Goal: Task Accomplishment & Management: Manage account settings

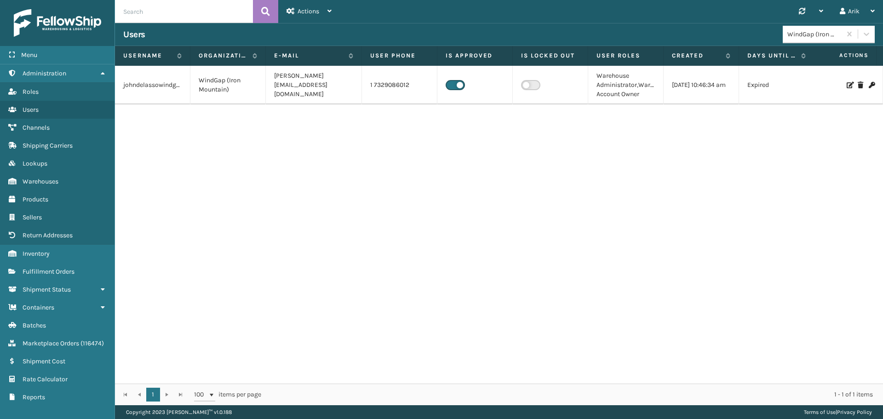
click at [161, 84] on td "johndelassowindgap" at bounding box center [152, 85] width 75 height 39
click at [847, 84] on icon at bounding box center [850, 85] width 6 height 6
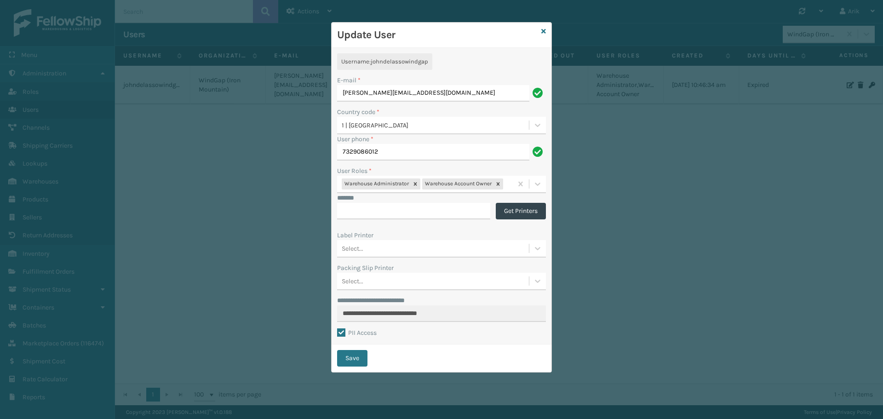
click at [409, 61] on span "johndelassowindgap" at bounding box center [400, 61] width 58 height 7
copy span "johndelassowindgap"
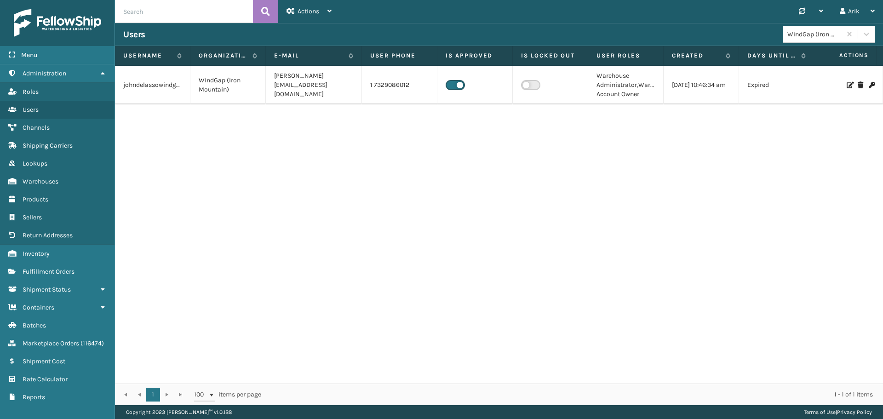
click at [869, 86] on icon at bounding box center [872, 85] width 6 height 6
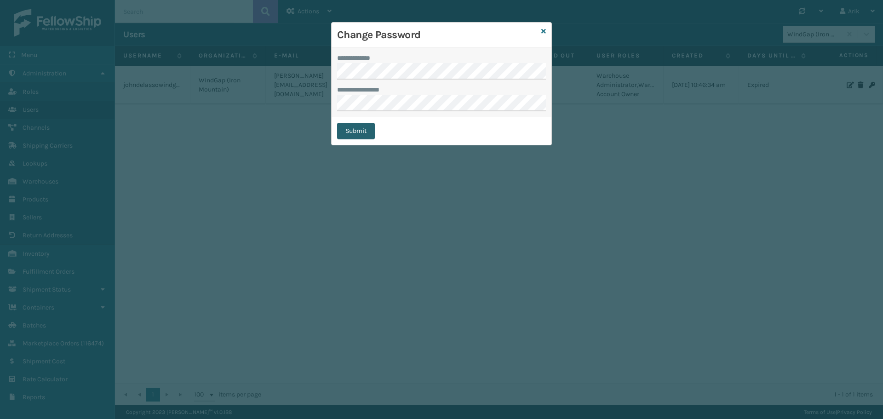
click at [354, 127] on button "Submit" at bounding box center [356, 131] width 38 height 17
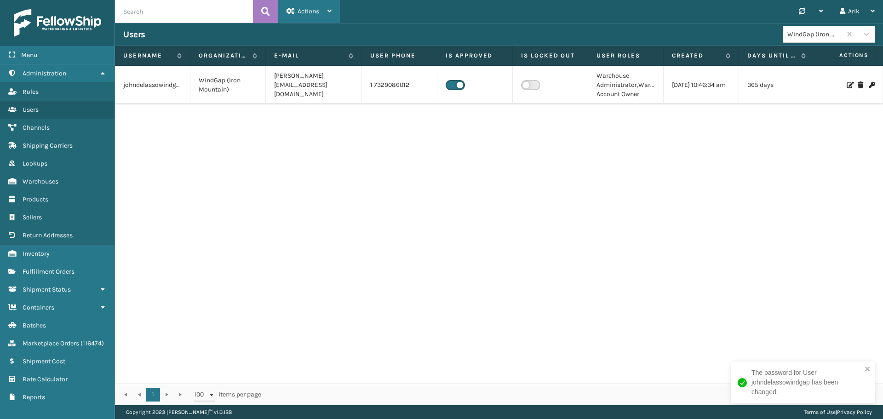
click at [304, 10] on span "Actions" at bounding box center [309, 11] width 22 height 8
click at [306, 35] on button "New User" at bounding box center [340, 35] width 123 height 24
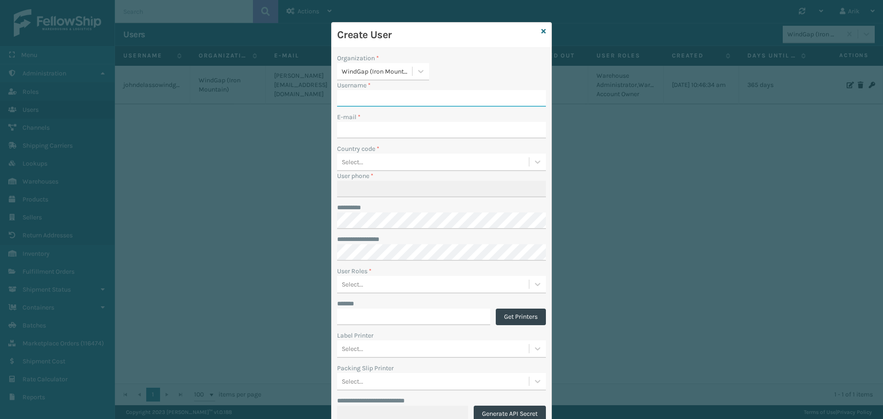
paste input "LuisAgostoWindGap"
type input "LuisAgostoWindGap"
click at [361, 130] on input "E-mail *" at bounding box center [441, 130] width 209 height 17
paste input "[PERSON_NAME][EMAIL_ADDRESS][PERSON_NAME][DOMAIN_NAME]"
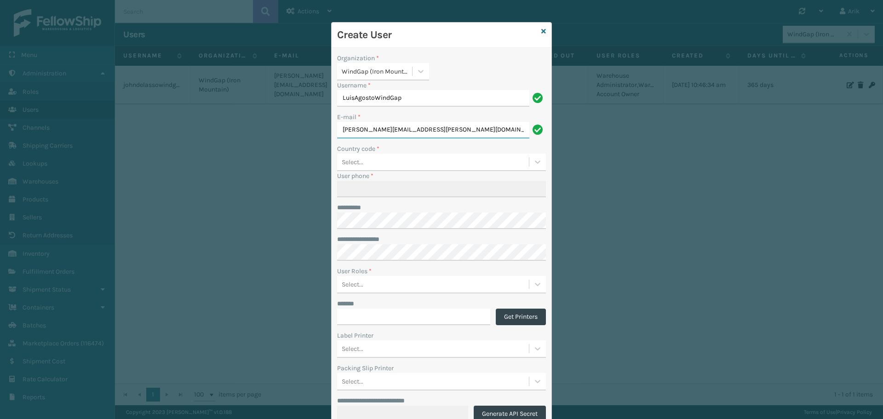
type input "[PERSON_NAME][EMAIL_ADDRESS][PERSON_NAME][DOMAIN_NAME]"
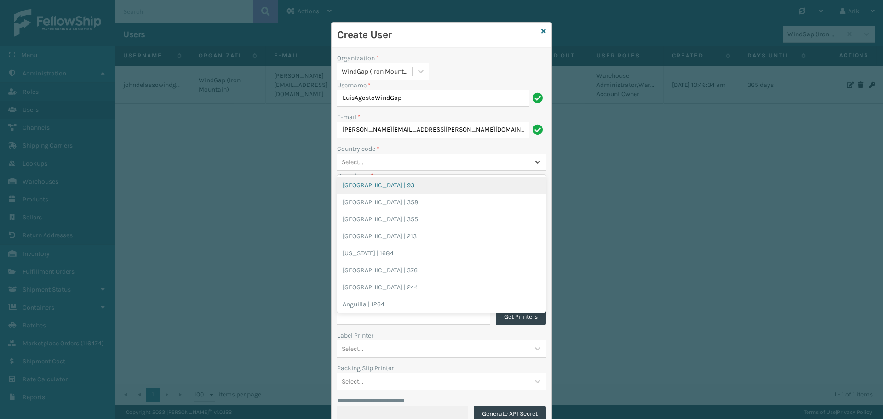
click at [358, 164] on div "Select..." at bounding box center [353, 162] width 22 height 10
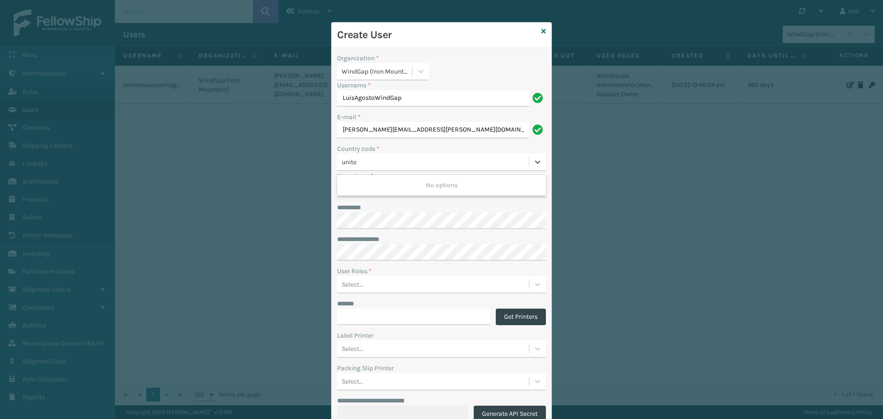
type input "united"
click at [377, 236] on div "[GEOGRAPHIC_DATA] | 1" at bounding box center [441, 236] width 209 height 17
click at [362, 198] on div "**********" at bounding box center [442, 246] width 220 height 397
click at [360, 193] on input "User phone *" at bounding box center [441, 189] width 209 height 17
paste input "5703505192"
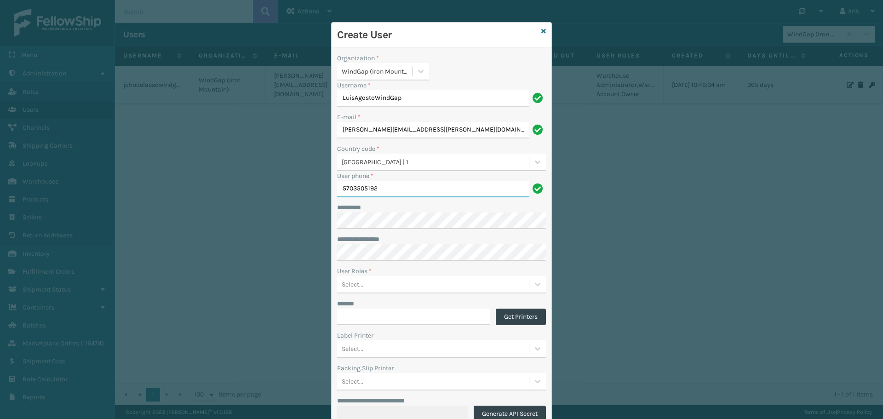
type input "5703505192"
click at [349, 282] on div "Select..." at bounding box center [353, 285] width 22 height 10
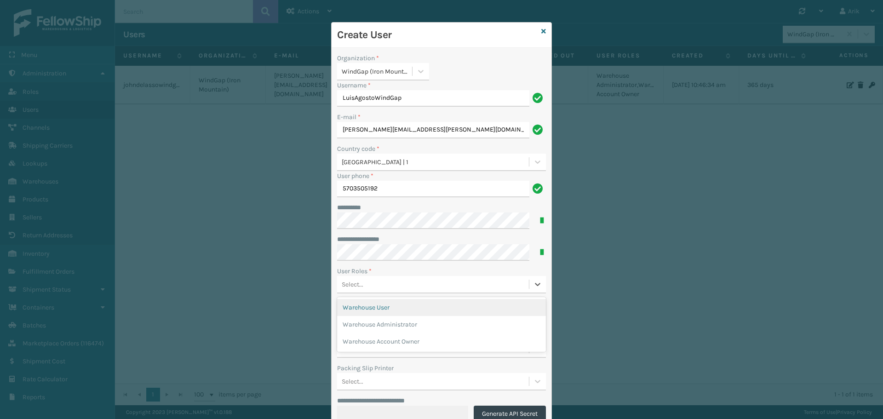
click at [360, 306] on div "Warehouse User" at bounding box center [441, 307] width 209 height 17
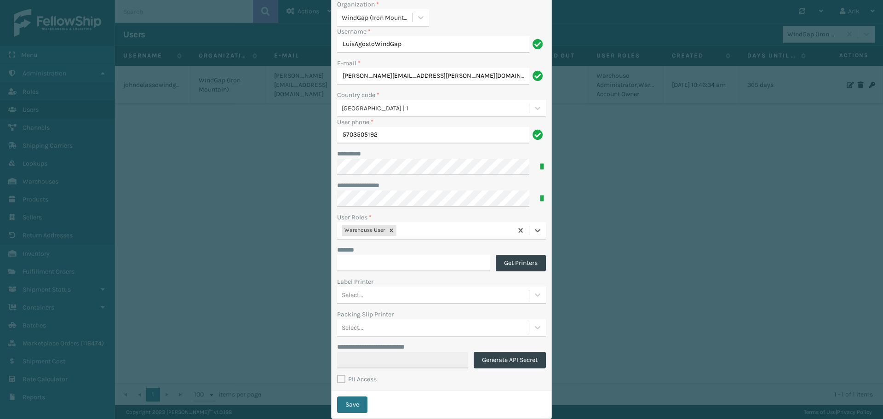
scroll to position [76, 0]
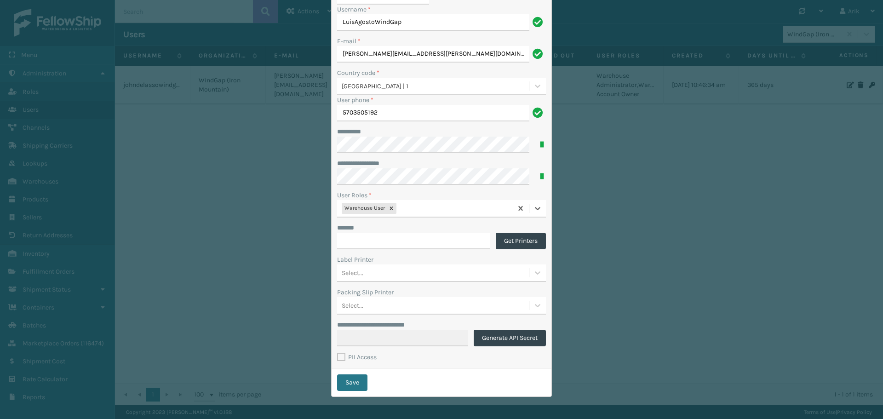
click at [339, 357] on label "PII Access" at bounding box center [357, 357] width 40 height 8
click at [338, 357] on input "PII Access" at bounding box center [337, 355] width 0 height 6
checkbox input "true"
click at [354, 378] on button "Save" at bounding box center [352, 382] width 30 height 17
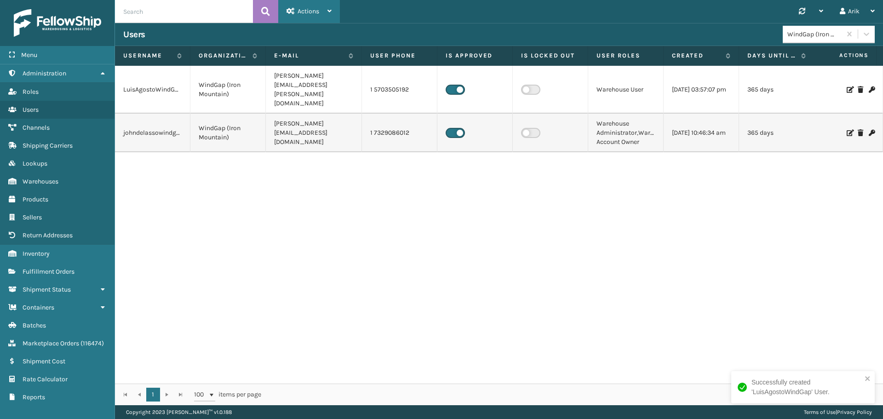
click at [312, 13] on span "Actions" at bounding box center [309, 11] width 22 height 8
click at [315, 32] on button "New User" at bounding box center [340, 35] width 123 height 24
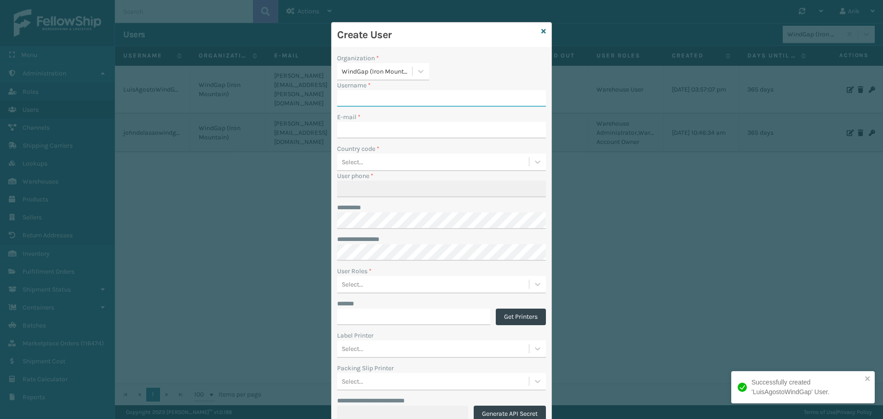
paste input "[PERSON_NAME]"
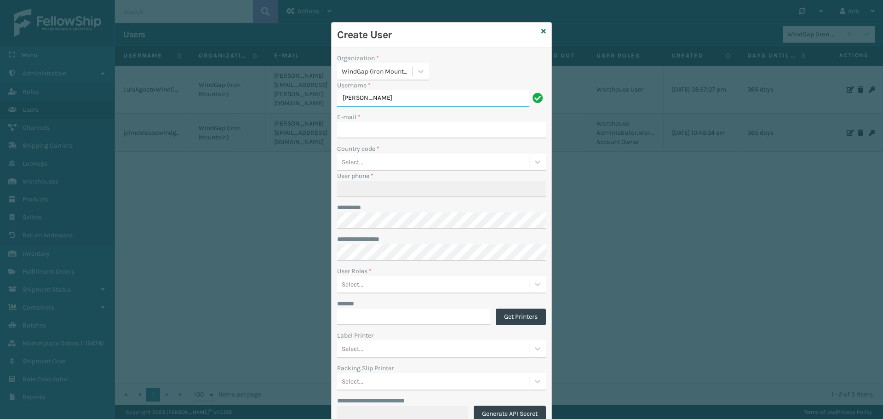
type input "[PERSON_NAME]"
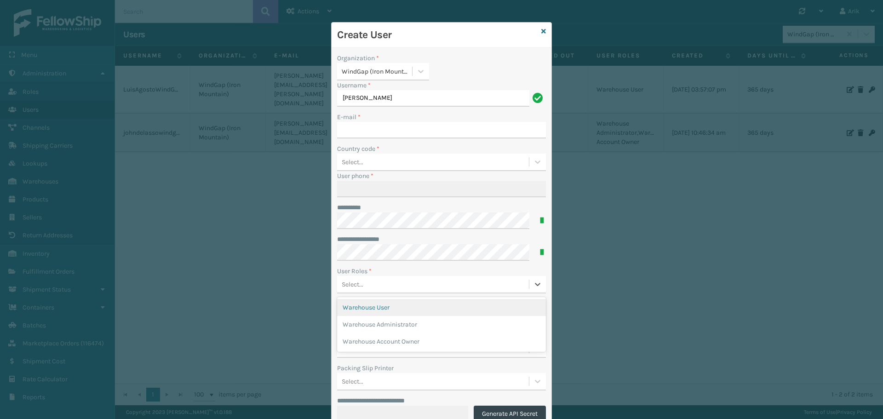
click at [350, 282] on div "Select..." at bounding box center [353, 285] width 22 height 10
click at [362, 305] on div "Warehouse User" at bounding box center [441, 307] width 209 height 17
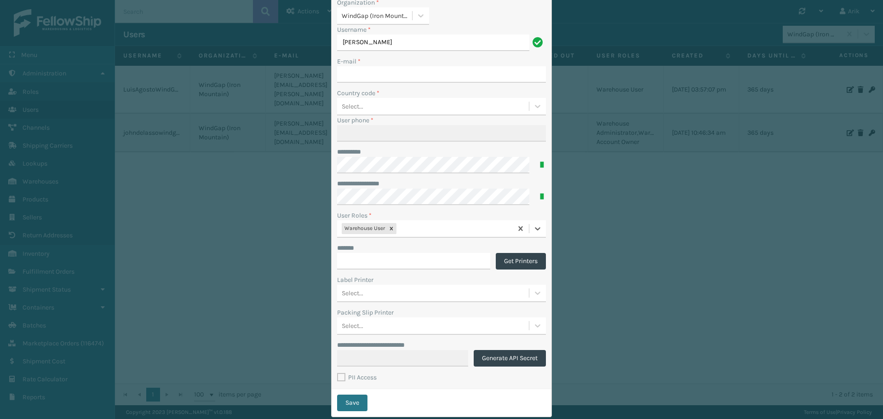
scroll to position [76, 0]
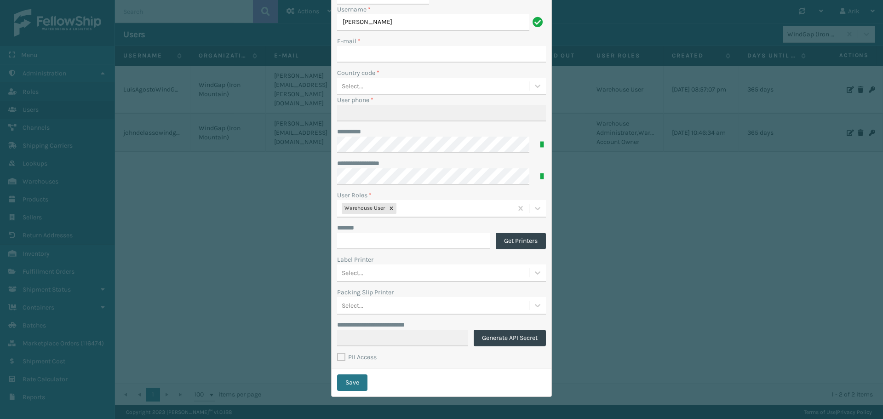
click at [339, 354] on label "PII Access" at bounding box center [357, 357] width 40 height 8
click at [338, 354] on input "PII Access" at bounding box center [337, 355] width 0 height 6
checkbox input "true"
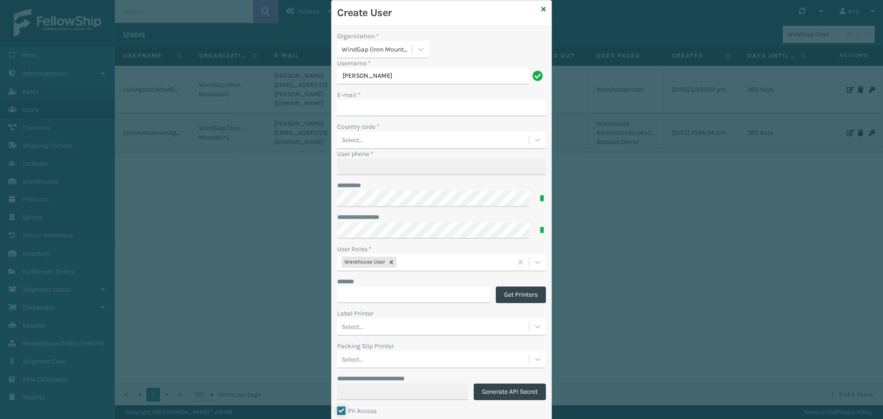
scroll to position [0, 0]
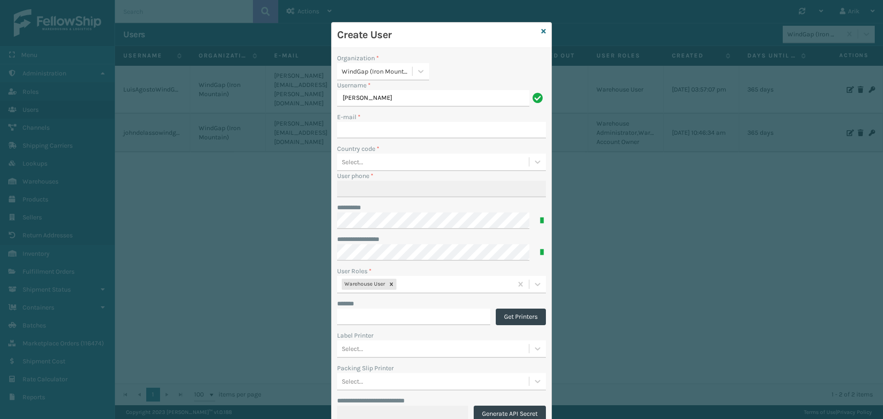
click at [358, 159] on div "Select..." at bounding box center [353, 162] width 22 height 10
type input "united"
click at [374, 231] on div "[GEOGRAPHIC_DATA] | 1" at bounding box center [441, 236] width 209 height 17
click at [356, 124] on input "E-mail *" at bounding box center [441, 130] width 209 height 17
paste input "[PERSON_NAME][EMAIL_ADDRESS][DOMAIN_NAME]"
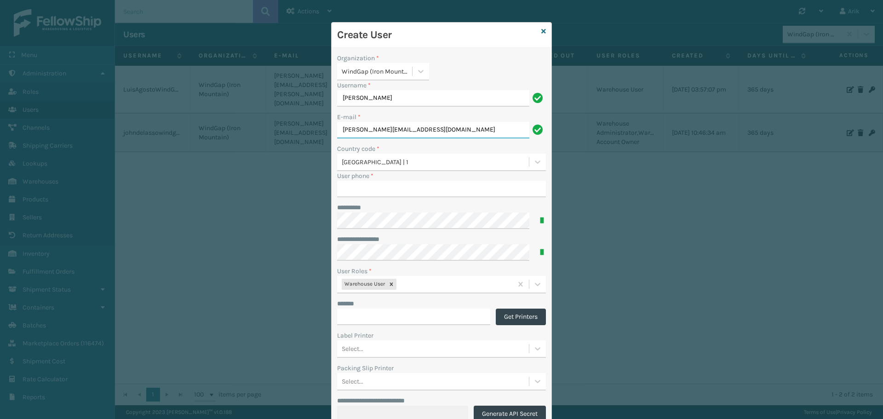
type input "[PERSON_NAME][EMAIL_ADDRESS][DOMAIN_NAME]"
click at [358, 193] on input "User phone *" at bounding box center [441, 189] width 209 height 17
paste input "[PHONE_NUMBER]"
type input "5709776582"
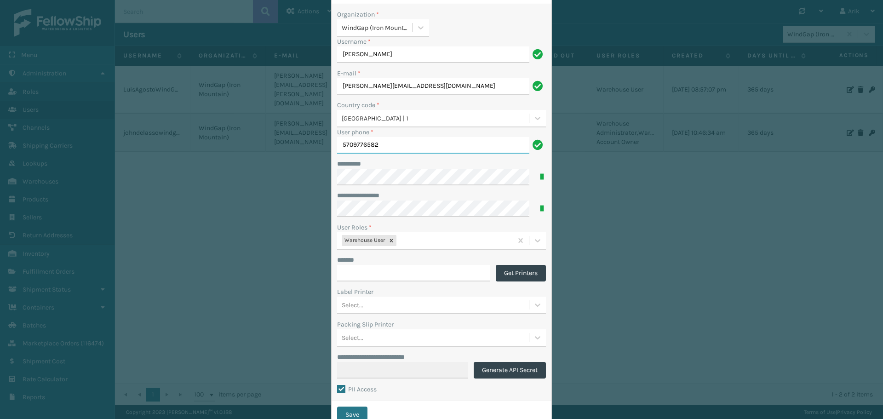
scroll to position [76, 0]
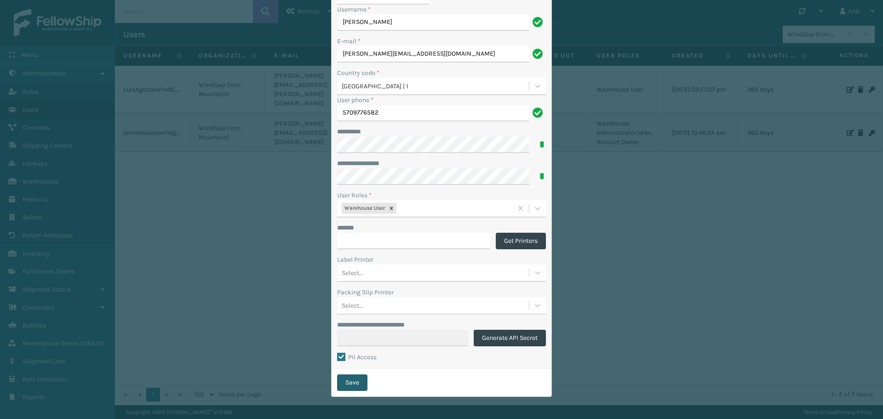
click at [351, 384] on button "Save" at bounding box center [352, 382] width 30 height 17
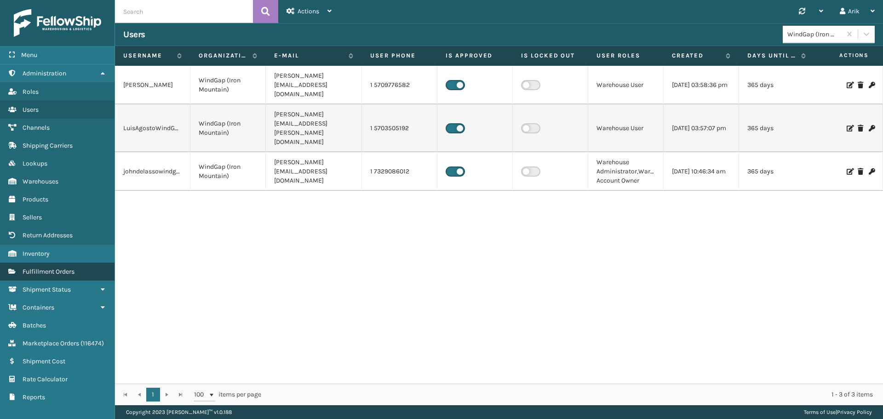
click at [36, 273] on span "Fulfillment Orders" at bounding box center [49, 272] width 52 height 8
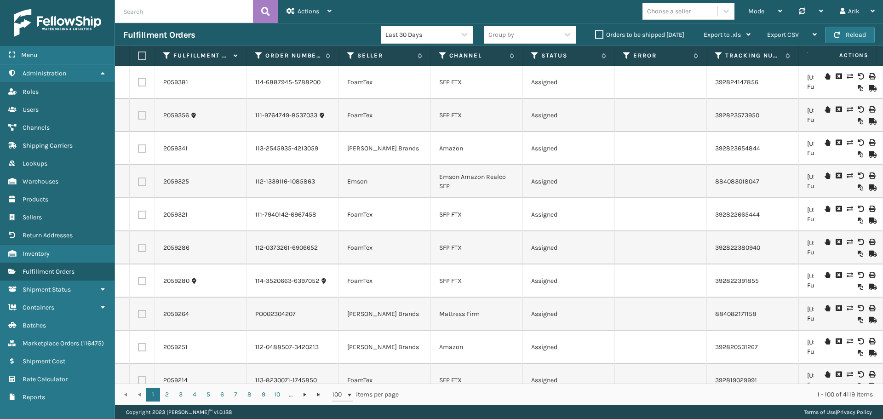
click at [165, 4] on input "text" at bounding box center [184, 11] width 138 height 23
paste input "SA530576"
type input "SA530576"
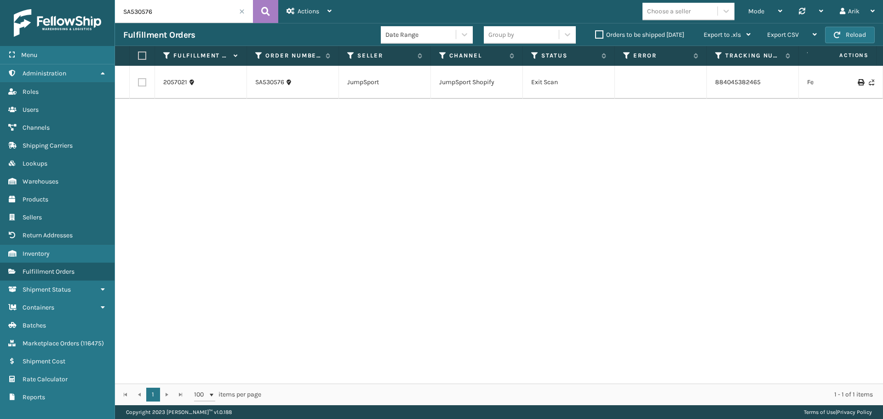
click at [170, 9] on input "SA530576" at bounding box center [184, 11] width 138 height 23
click at [177, 81] on link "2057021" at bounding box center [175, 82] width 24 height 9
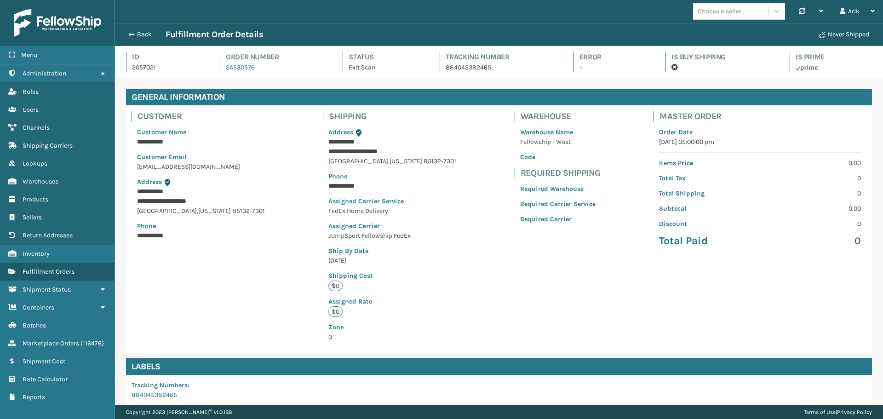
scroll to position [22, 768]
click at [63, 272] on span "Fulfillment Orders" at bounding box center [49, 272] width 52 height 8
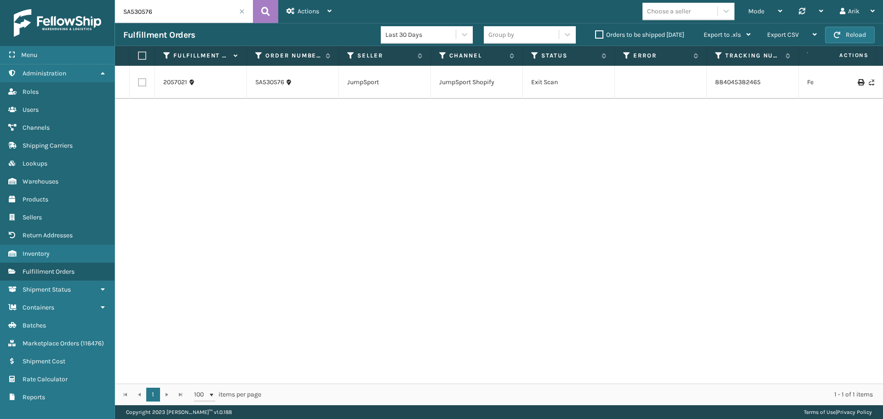
click at [244, 11] on span at bounding box center [242, 12] width 6 height 6
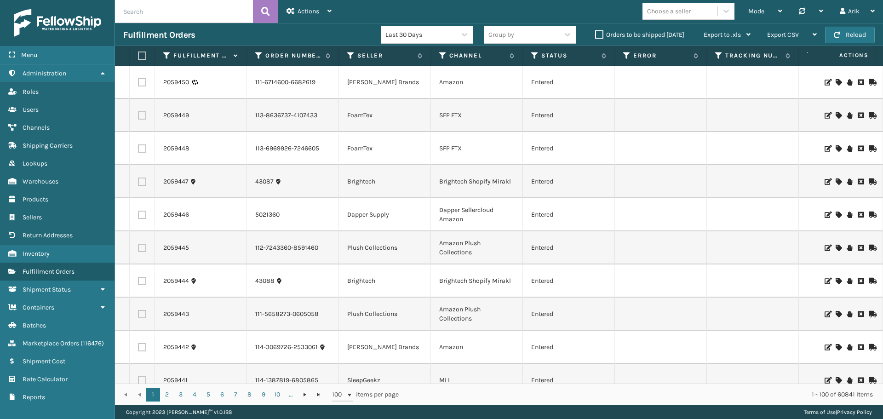
click at [144, 82] on label at bounding box center [142, 82] width 8 height 8
click at [138, 82] on input "checkbox" at bounding box center [138, 81] width 0 height 6
checkbox input "true"
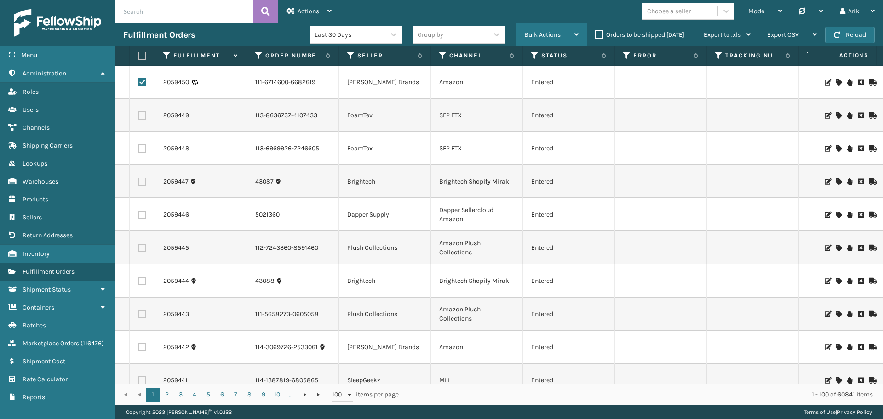
click at [557, 34] on span "Bulk Actions" at bounding box center [542, 35] width 36 height 8
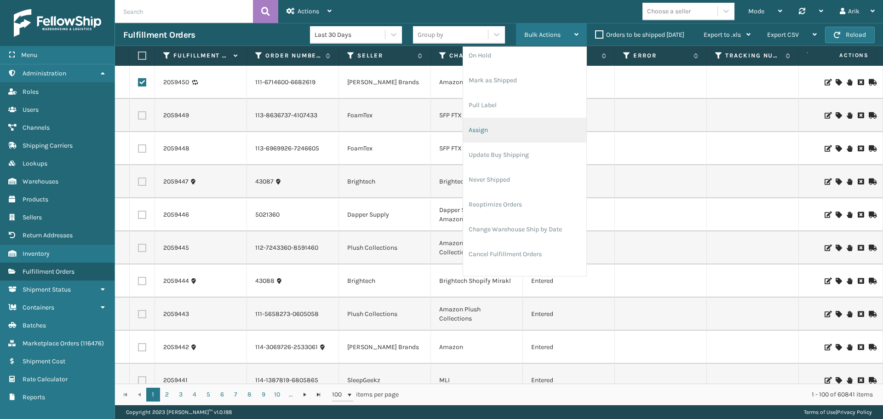
scroll to position [44, 0]
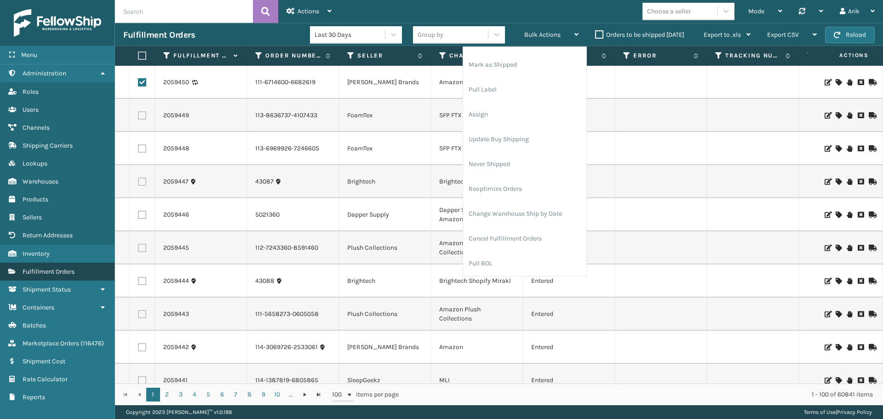
click at [58, 269] on span "Fulfillment Orders" at bounding box center [49, 272] width 52 height 8
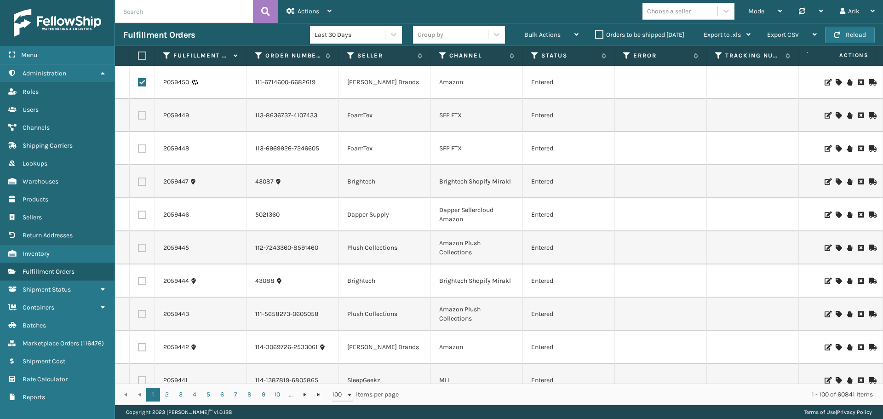
click at [672, 17] on div "Choose a seller" at bounding box center [680, 11] width 75 height 15
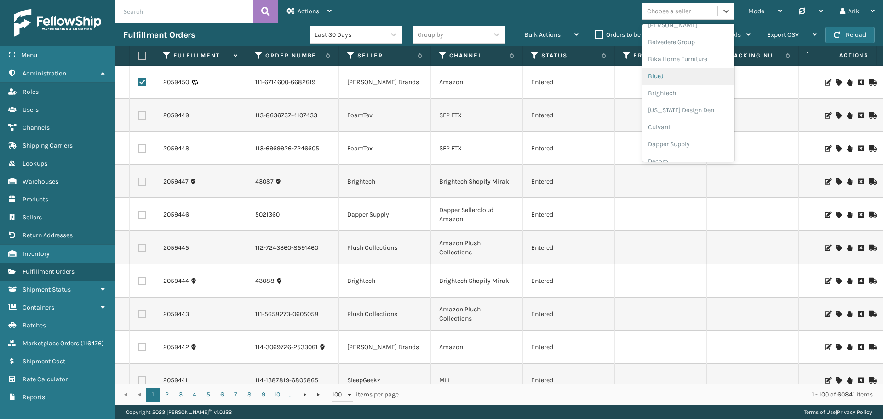
scroll to position [92, 0]
click at [664, 143] on div "Emson" at bounding box center [689, 146] width 92 height 17
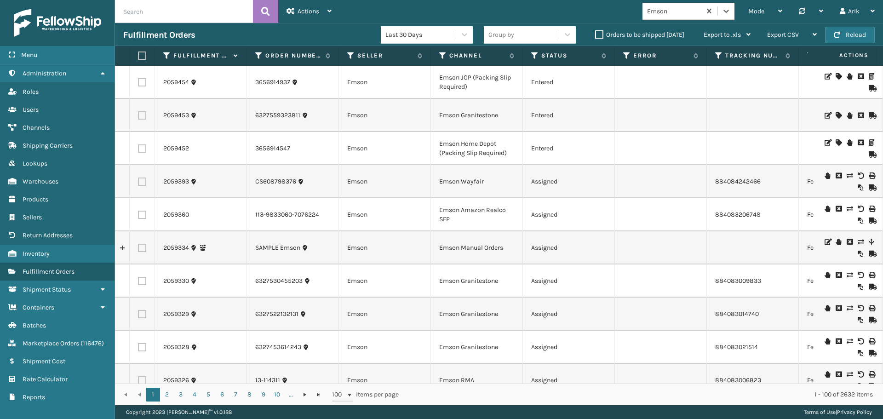
click at [600, 34] on label "Orders to be shipped [DATE]" at bounding box center [639, 35] width 89 height 8
click at [596, 34] on input "Orders to be shipped [DATE]" at bounding box center [595, 32] width 0 height 6
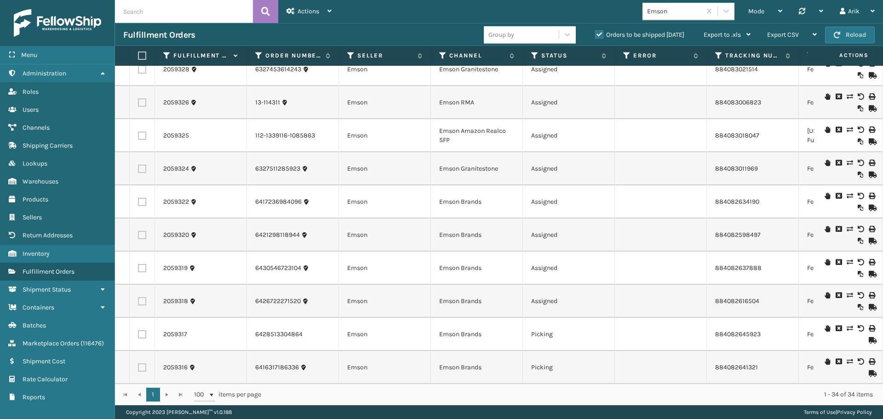
scroll to position [368, 0]
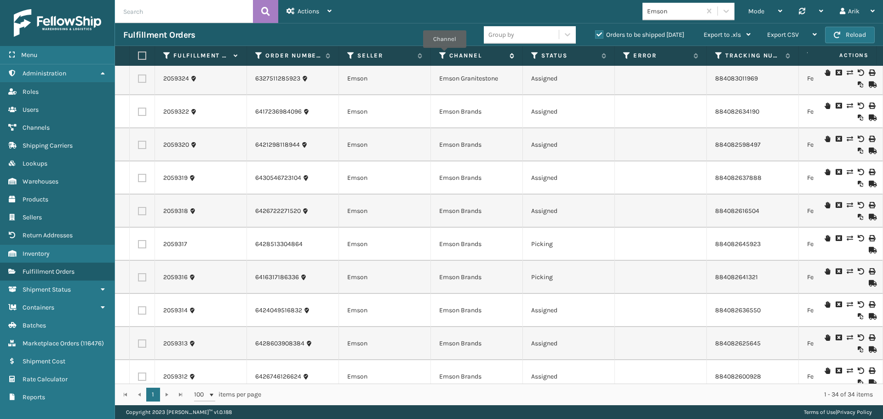
click at [444, 54] on icon at bounding box center [442, 56] width 7 height 8
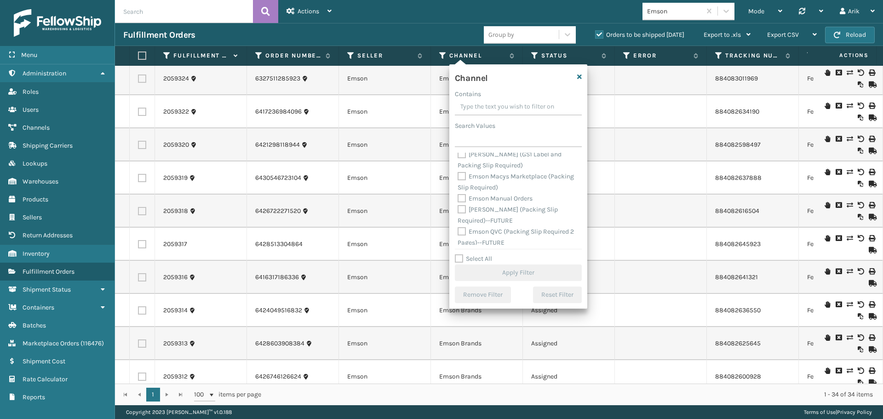
click at [463, 196] on label "Emson Manual Orders" at bounding box center [495, 199] width 75 height 8
click at [458, 196] on input "Emson Manual Orders" at bounding box center [458, 196] width 0 height 6
checkbox input "true"
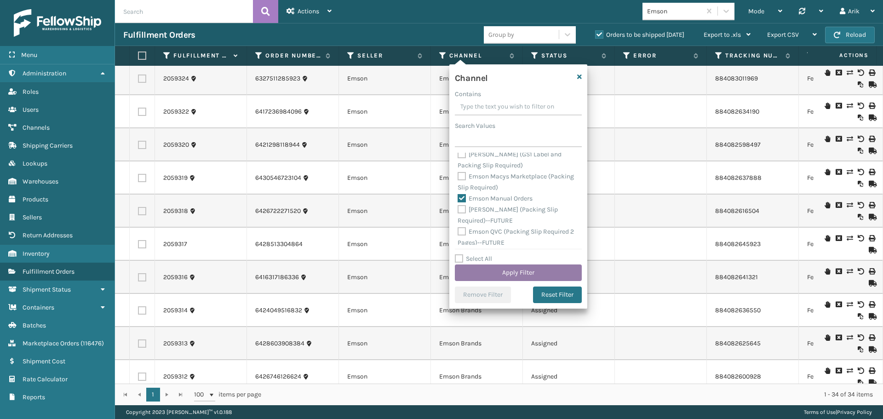
click at [492, 266] on button "Apply Filter" at bounding box center [518, 273] width 127 height 17
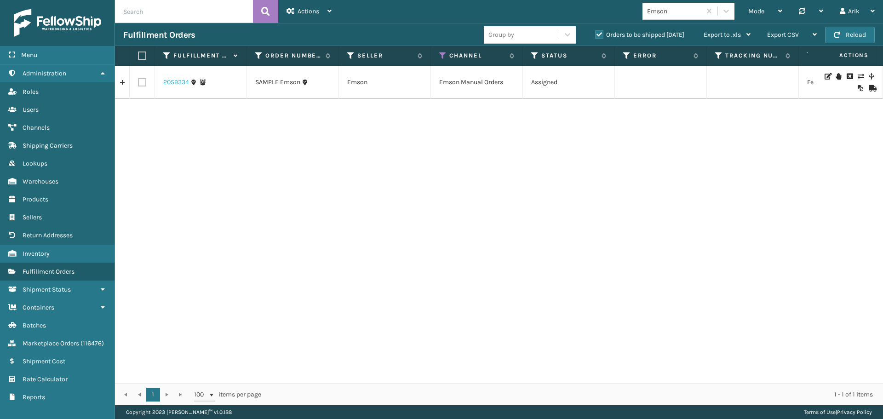
click at [177, 83] on link "2059334" at bounding box center [176, 82] width 26 height 9
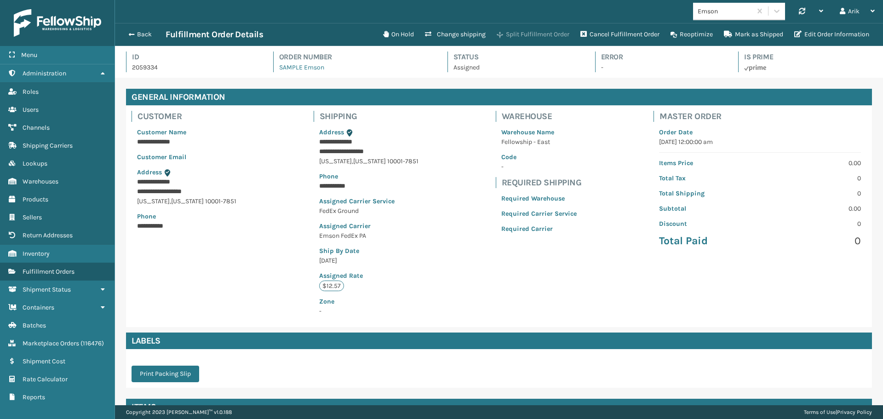
click at [538, 32] on button "Split Fulfillment Order" at bounding box center [533, 34] width 84 height 18
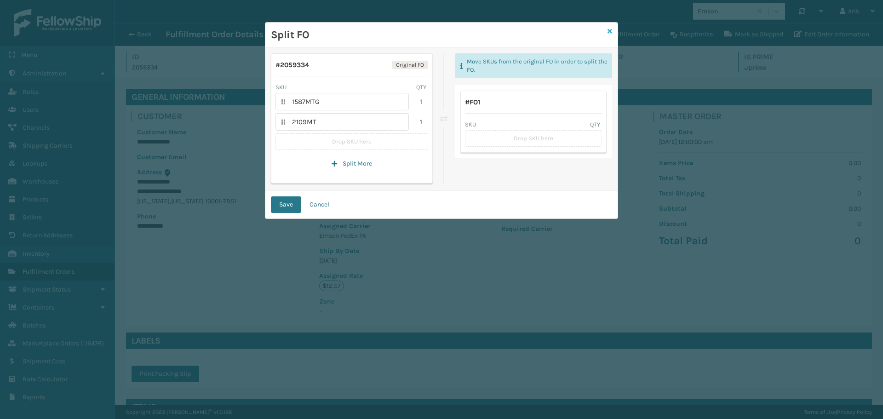
click at [611, 30] on icon at bounding box center [610, 31] width 5 height 6
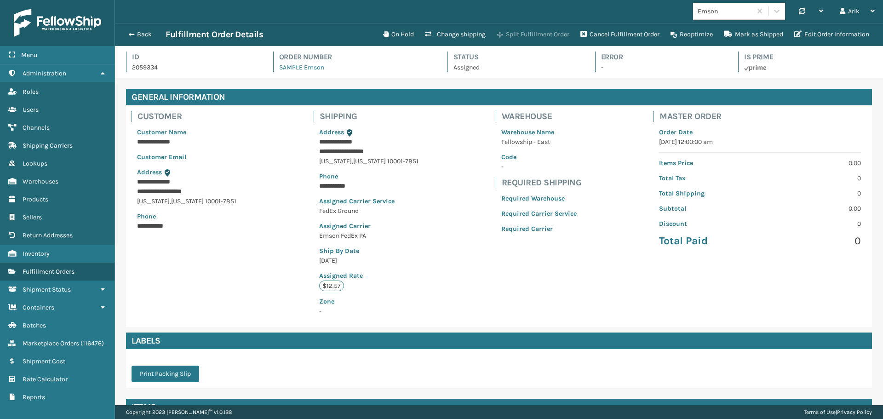
click at [524, 31] on button "Split Fulfillment Order" at bounding box center [533, 34] width 84 height 18
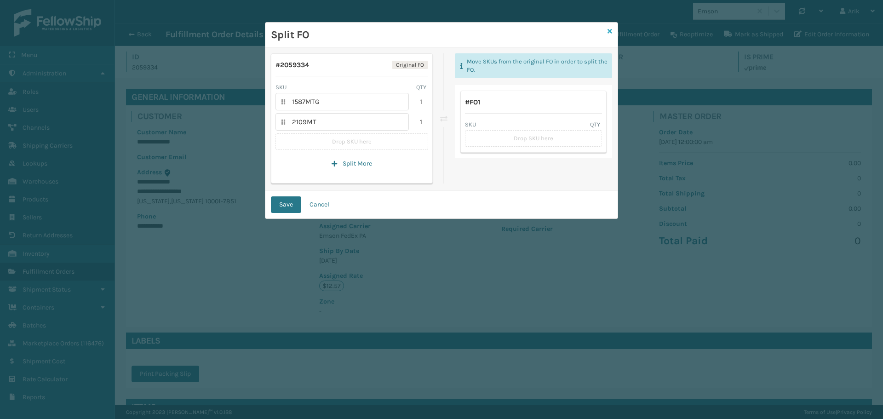
click at [610, 31] on icon at bounding box center [610, 31] width 5 height 6
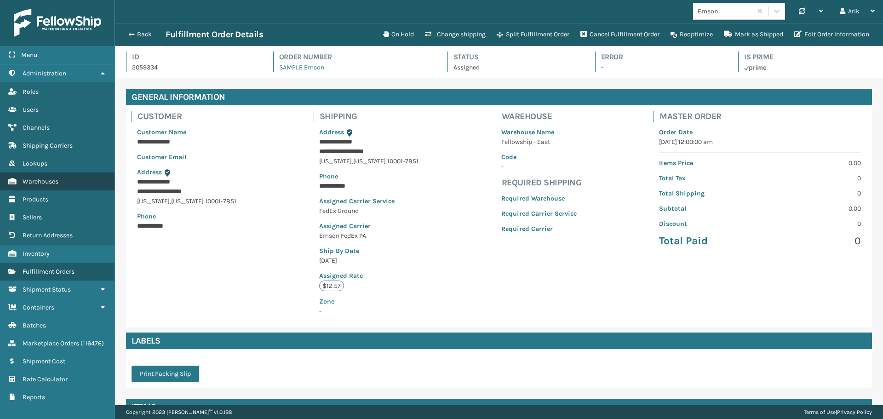
click at [54, 182] on span "Warehouses" at bounding box center [41, 182] width 36 height 8
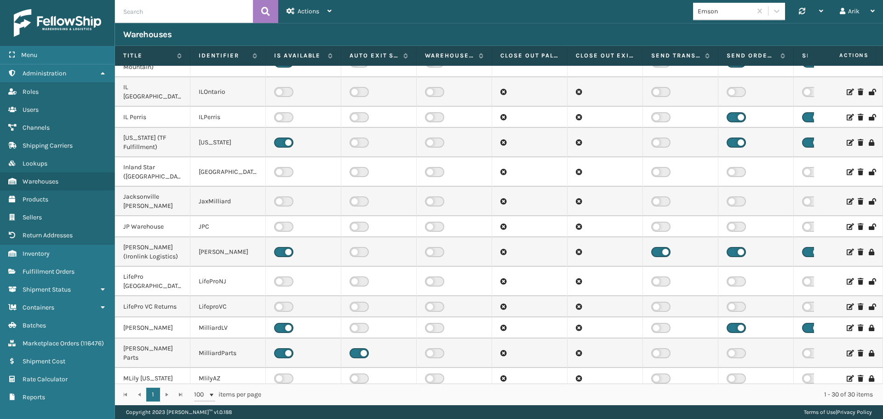
scroll to position [184, 0]
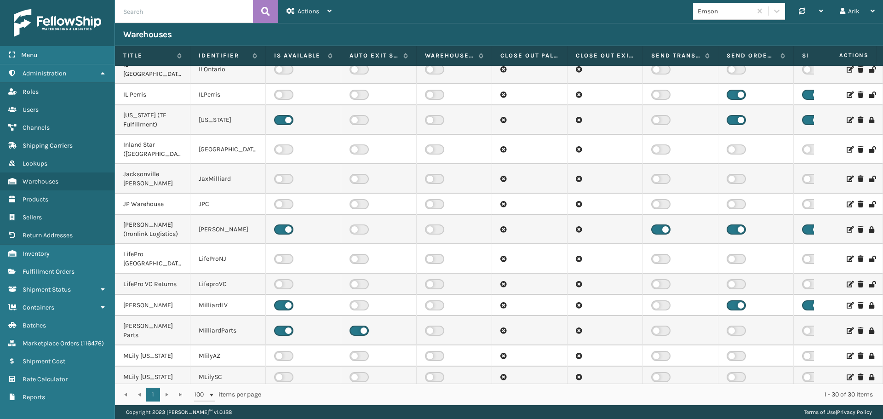
click at [847, 302] on icon at bounding box center [850, 305] width 6 height 6
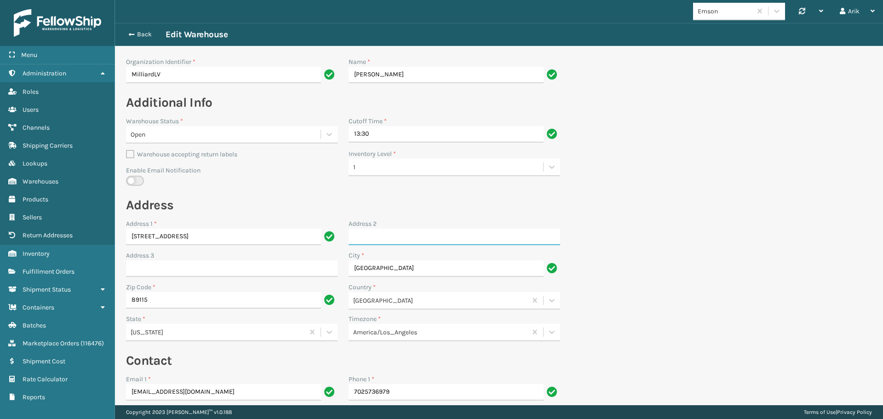
drag, startPoint x: 390, startPoint y: 230, endPoint x: 384, endPoint y: 238, distance: 10.2
click at [390, 230] on input "Address 2" at bounding box center [455, 237] width 212 height 17
click at [364, 236] on input "#100" at bounding box center [455, 237] width 212 height 17
type input "#200"
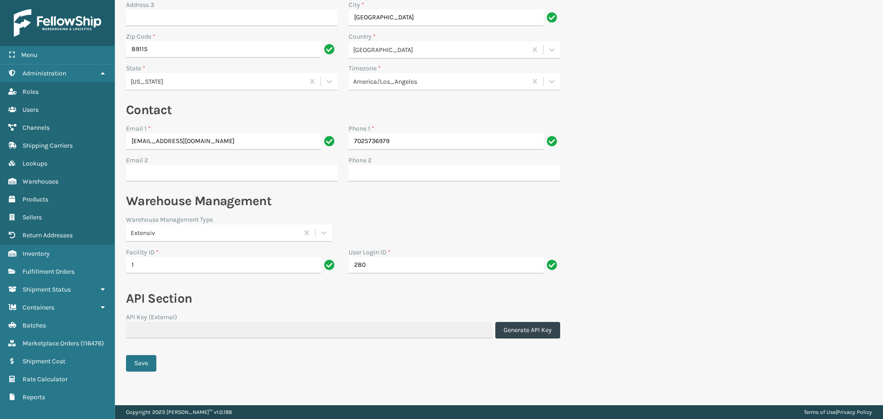
scroll to position [256, 0]
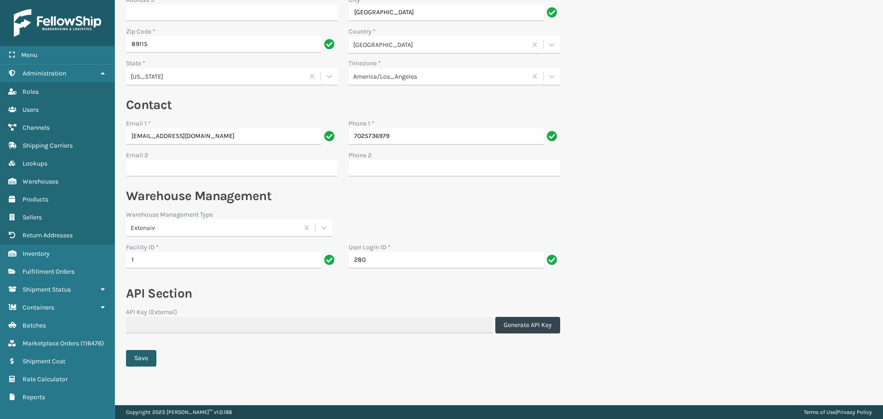
click at [151, 360] on button "Save" at bounding box center [141, 358] width 30 height 17
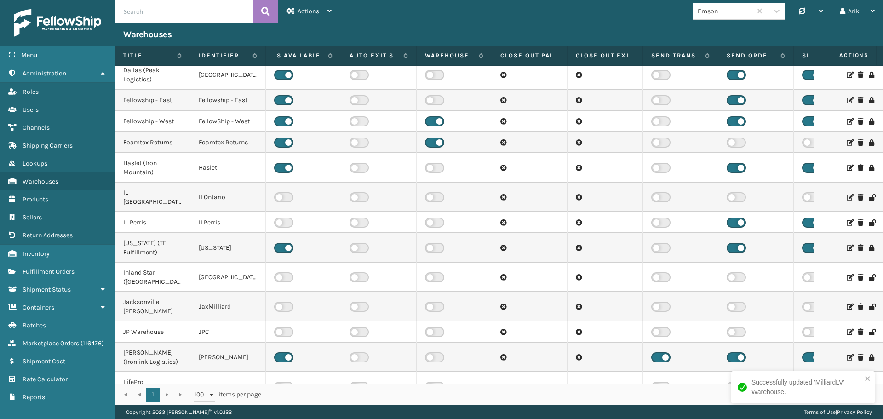
scroll to position [92, 0]
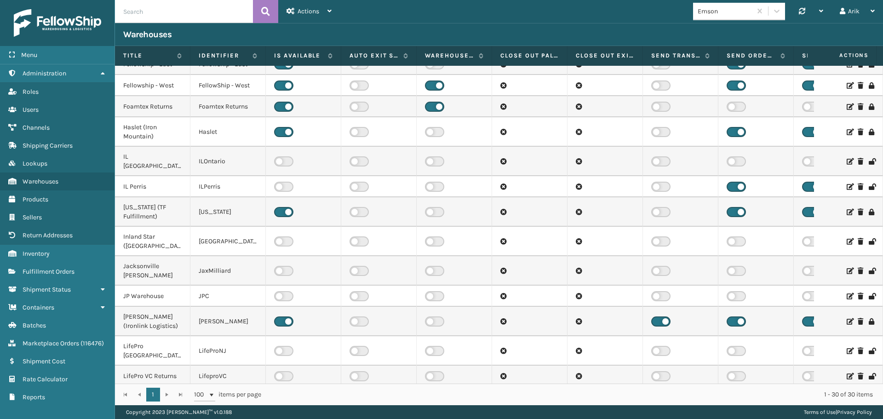
click at [847, 394] on icon at bounding box center [850, 397] width 6 height 6
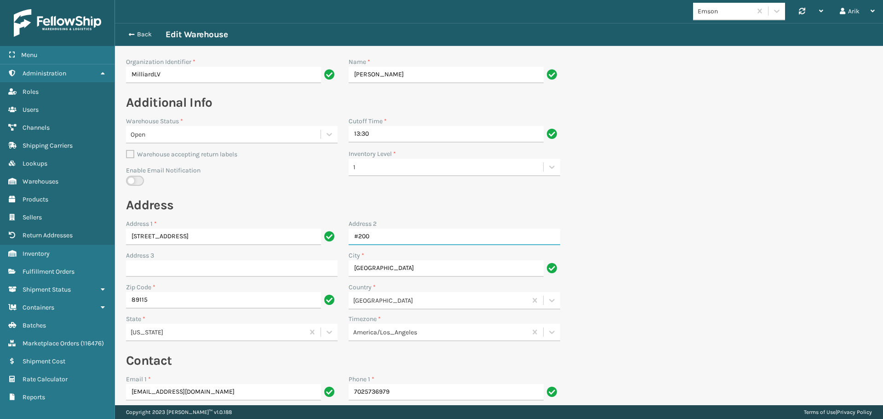
click at [357, 236] on input "#200" at bounding box center [455, 237] width 212 height 17
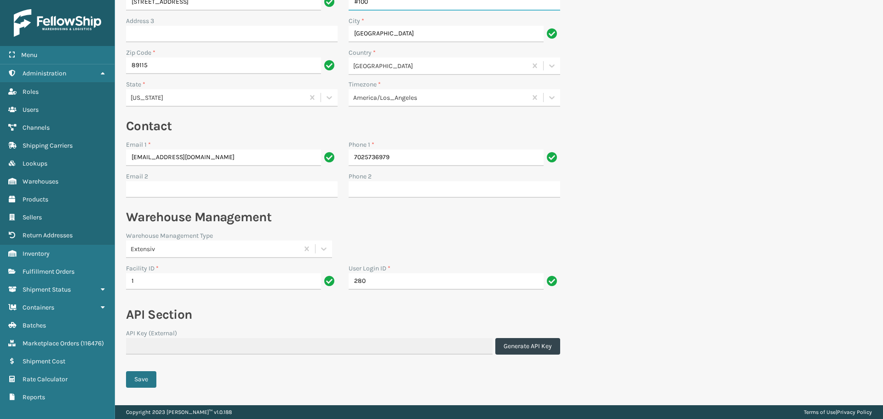
scroll to position [256, 0]
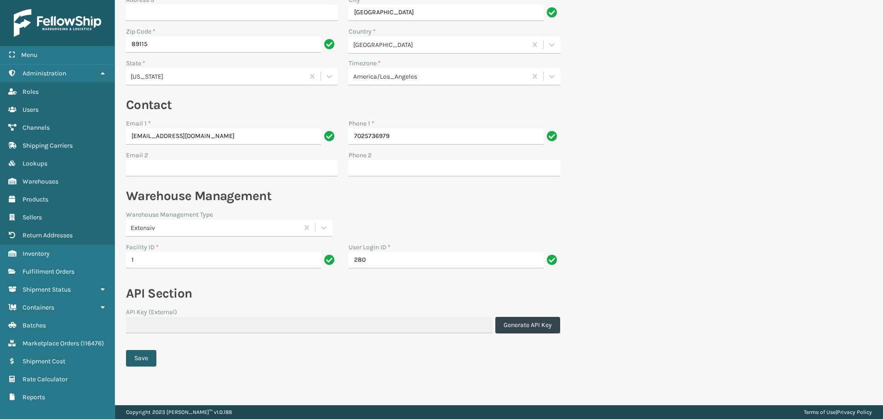
type input "#100"
click at [147, 356] on button "Save" at bounding box center [141, 358] width 30 height 17
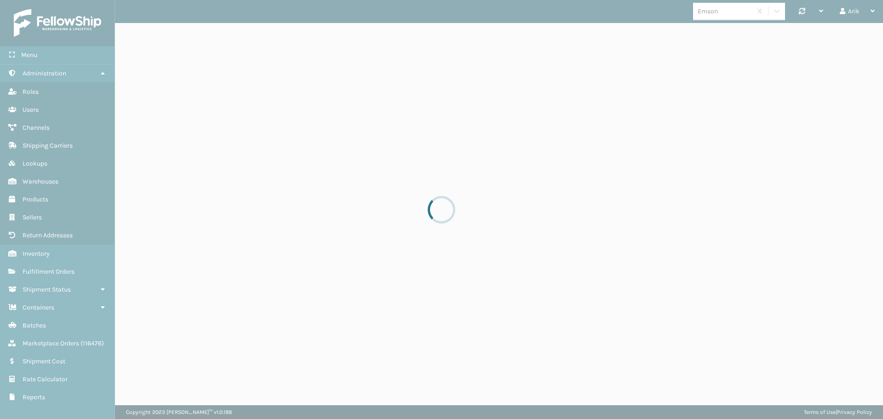
scroll to position [0, 0]
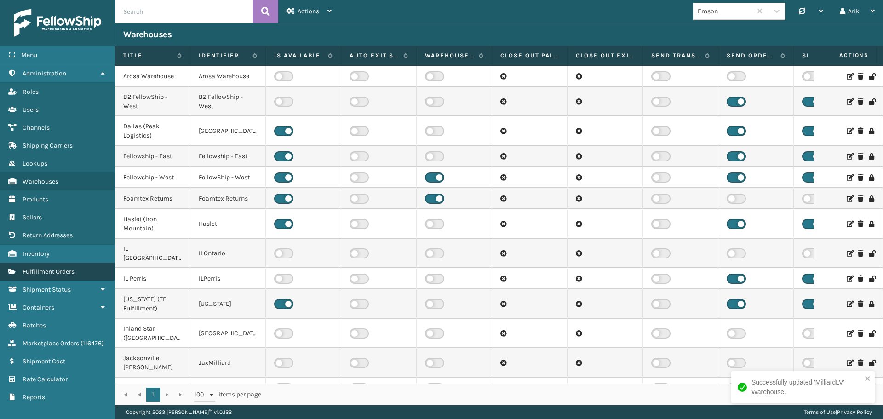
click at [67, 272] on span "Fulfillment Orders" at bounding box center [49, 272] width 52 height 8
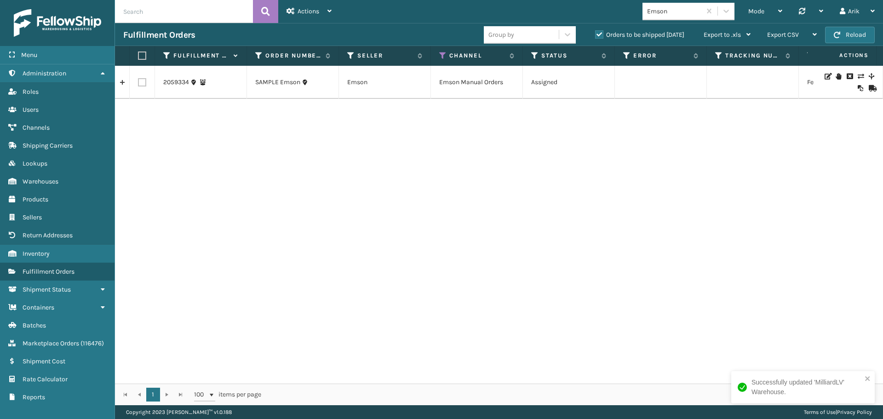
click at [170, 14] on input "text" at bounding box center [184, 11] width 138 height 23
type input "test"
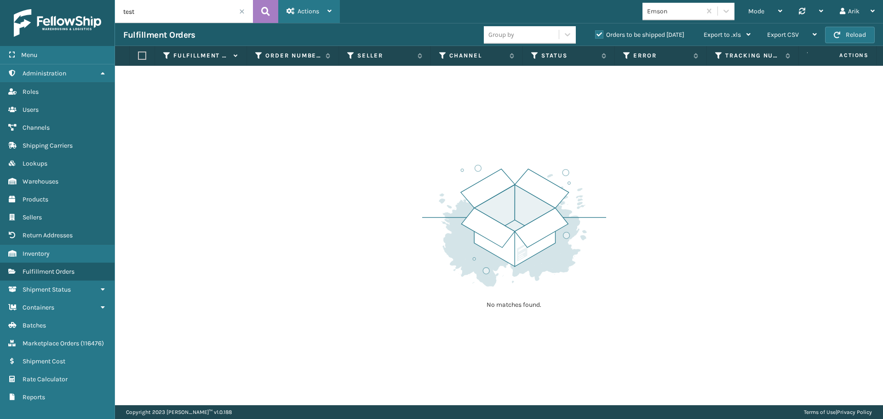
click at [296, 12] on div "Actions" at bounding box center [309, 11] width 45 height 23
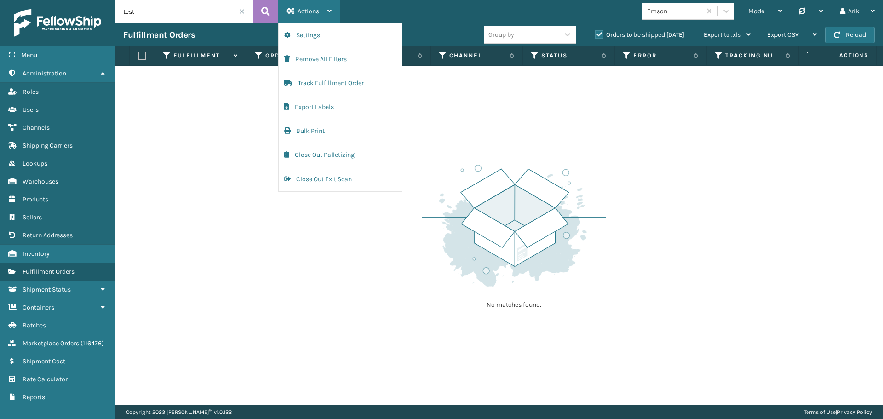
click at [313, 15] on span "Actions" at bounding box center [309, 11] width 22 height 8
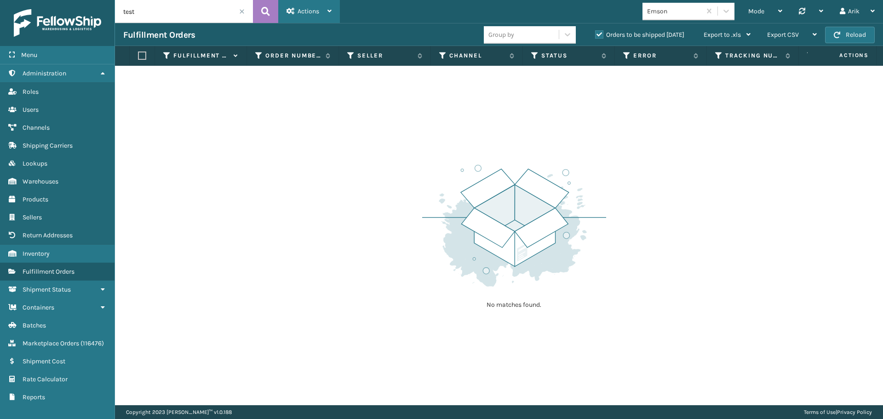
click at [313, 14] on span "Actions" at bounding box center [309, 11] width 22 height 8
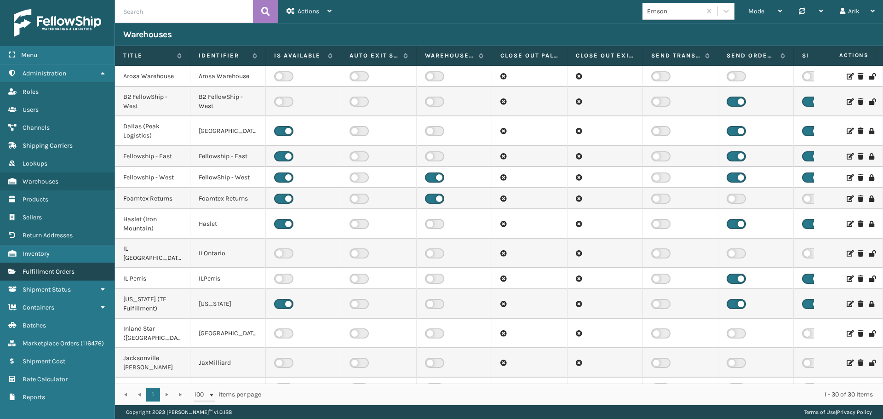
click at [61, 268] on span "Fulfillment Orders" at bounding box center [49, 272] width 52 height 8
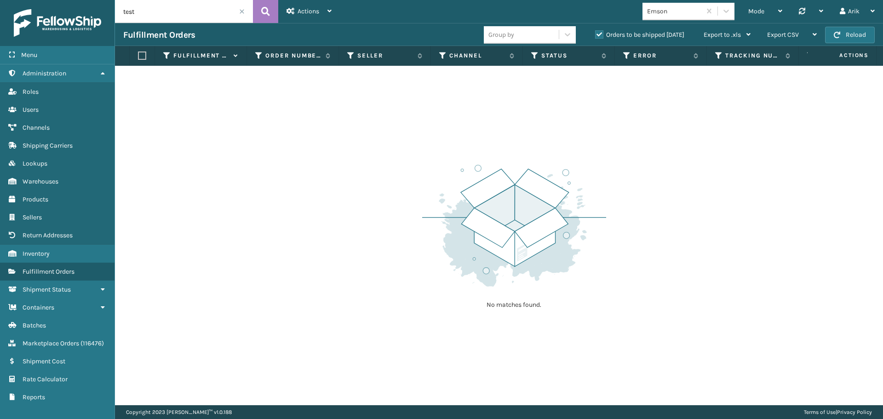
click at [190, 11] on input "test" at bounding box center [184, 11] width 138 height 23
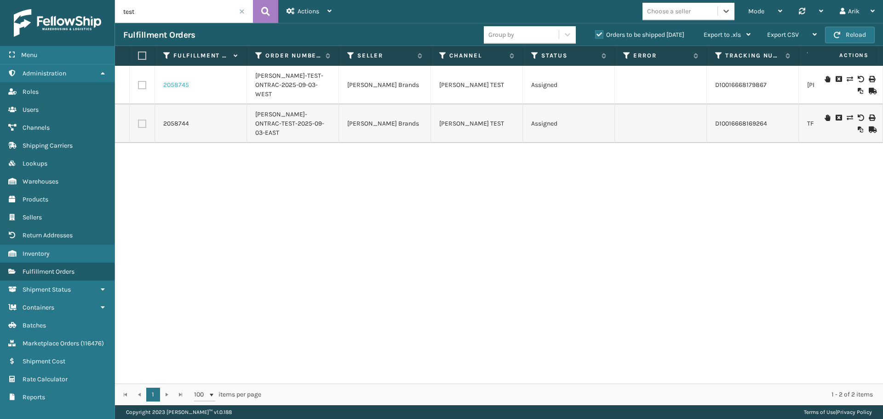
click at [177, 82] on link "2058745" at bounding box center [176, 85] width 26 height 9
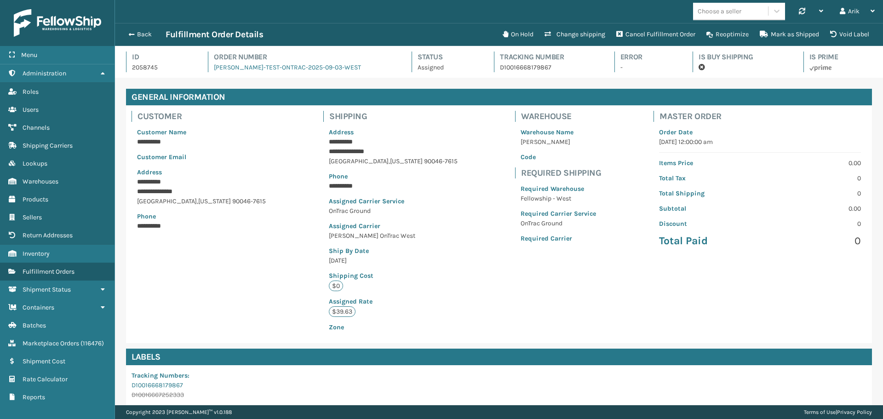
scroll to position [22, 768]
click at [837, 34] on button "Void Label" at bounding box center [850, 34] width 50 height 18
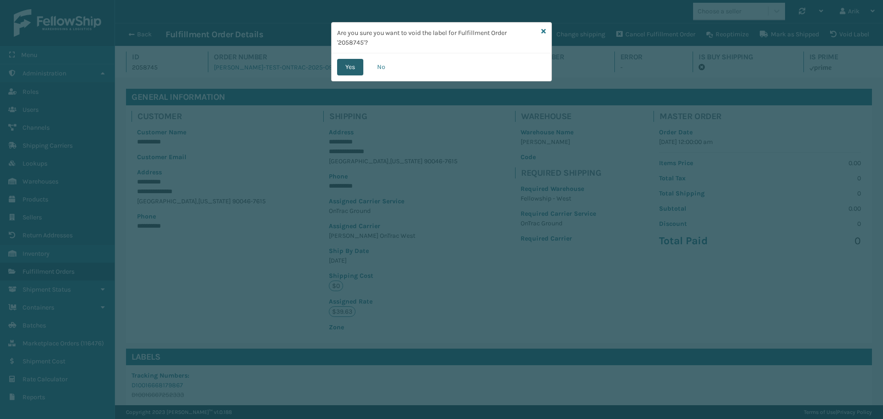
click at [351, 70] on button "Yes" at bounding box center [350, 67] width 26 height 17
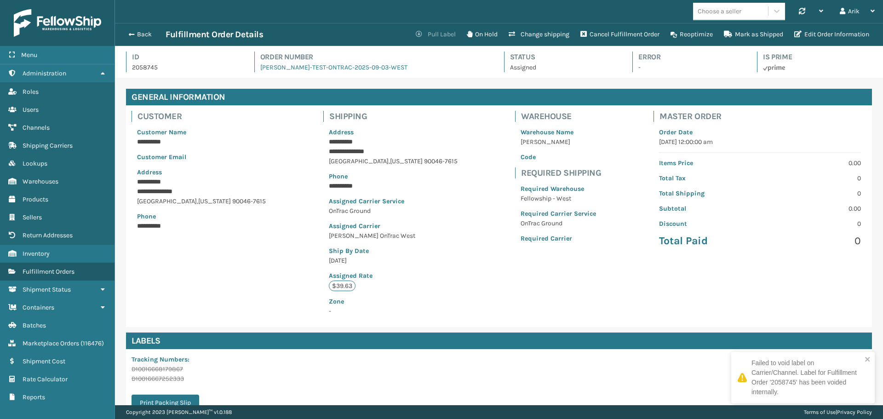
click at [436, 34] on button "Pull Label" at bounding box center [435, 34] width 51 height 18
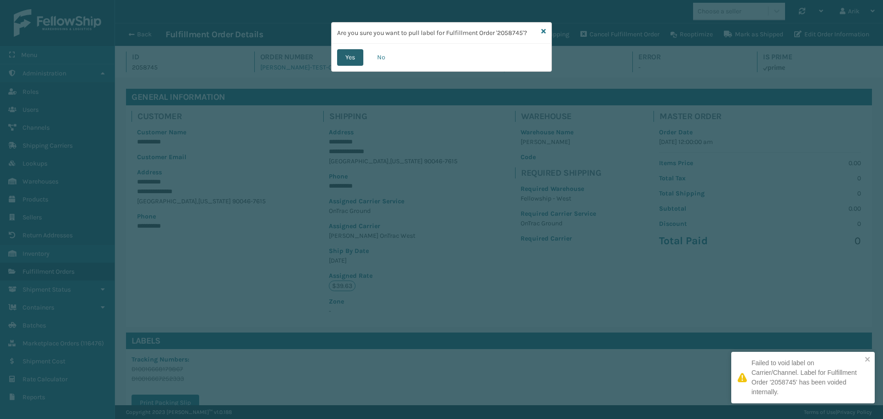
click at [347, 58] on button "Yes" at bounding box center [350, 57] width 26 height 17
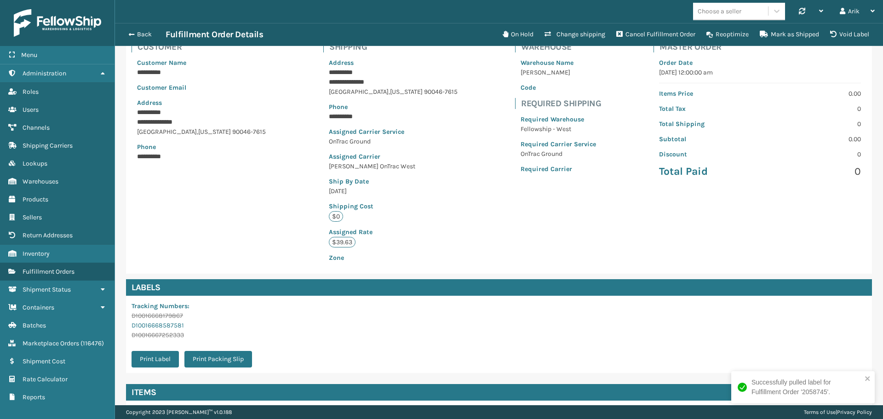
scroll to position [92, 0]
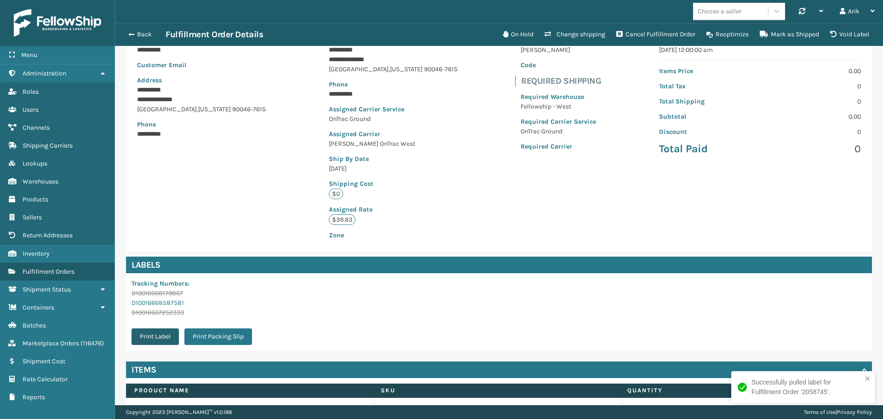
click at [155, 332] on button "Print Label" at bounding box center [155, 336] width 47 height 17
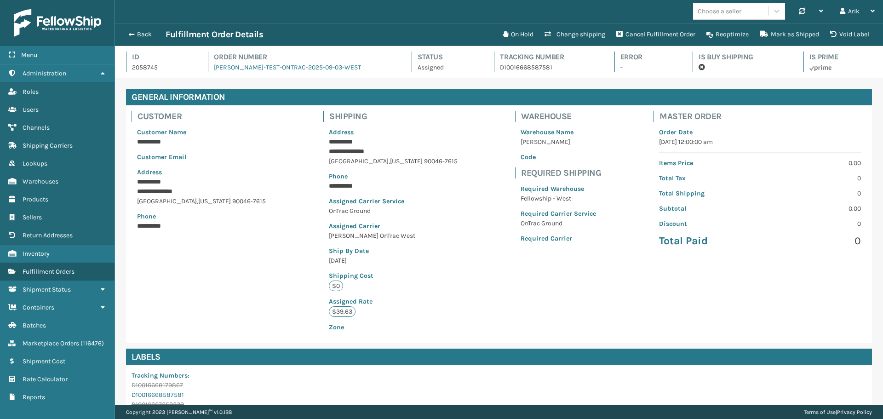
scroll to position [22, 768]
click at [847, 35] on button "Void Label" at bounding box center [850, 34] width 50 height 18
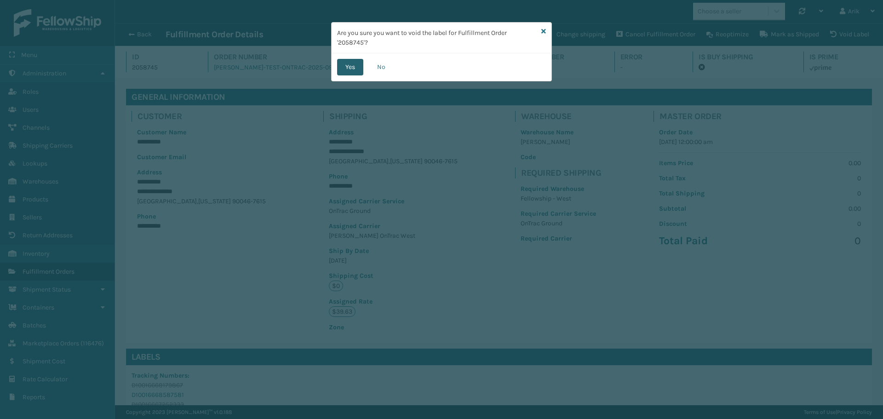
click at [359, 68] on button "Yes" at bounding box center [350, 67] width 26 height 17
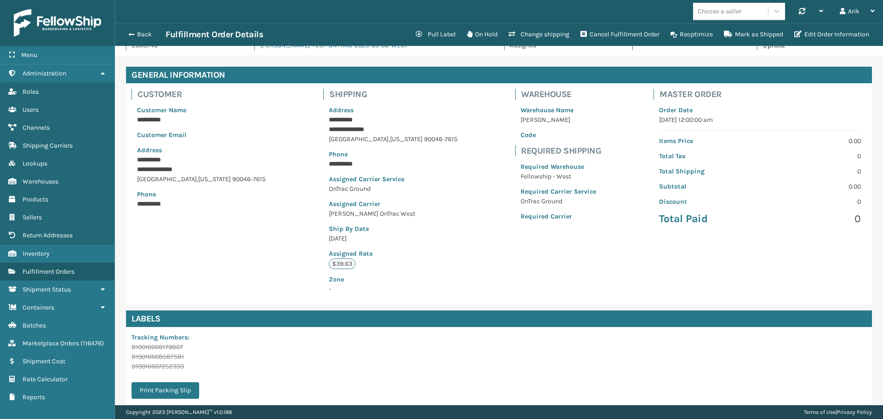
scroll to position [0, 0]
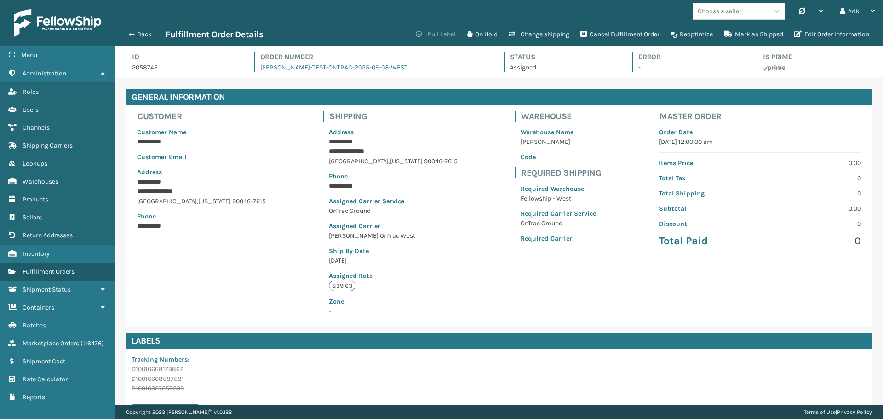
click at [438, 33] on button "Pull Label" at bounding box center [435, 34] width 51 height 18
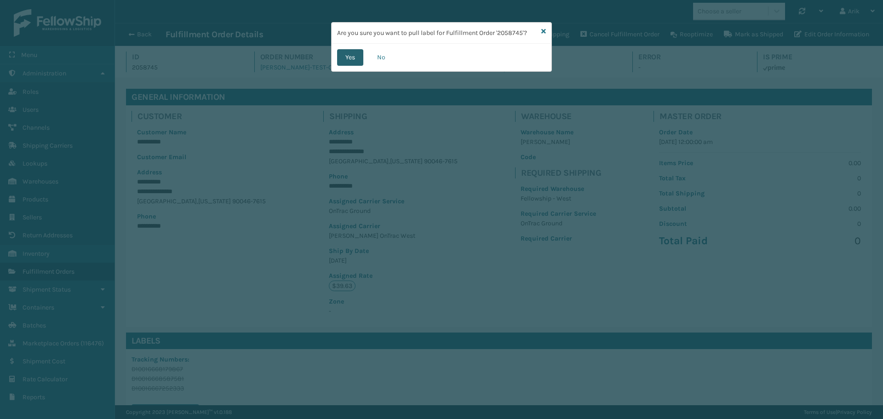
click at [342, 54] on button "Yes" at bounding box center [350, 57] width 26 height 17
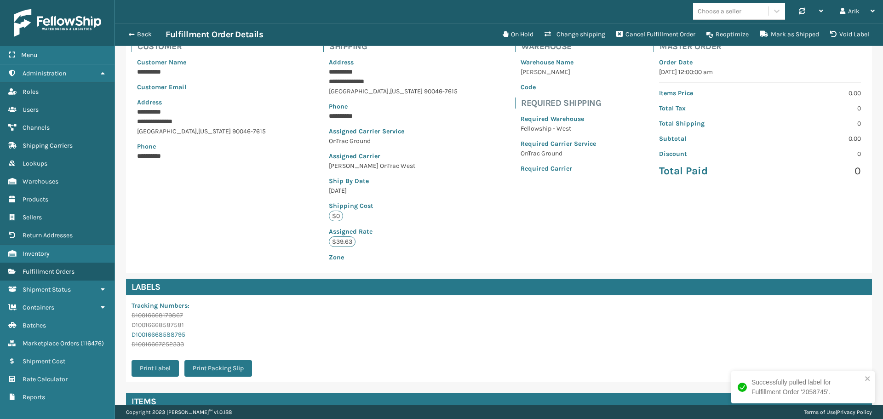
scroll to position [92, 0]
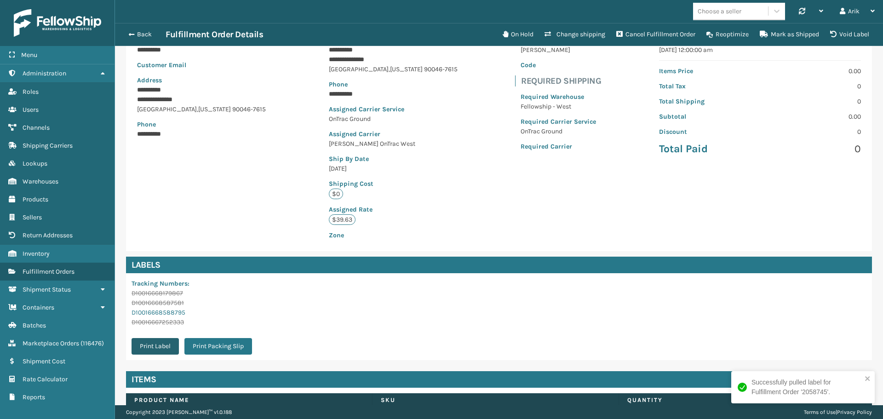
click at [158, 341] on button "Print Label" at bounding box center [155, 346] width 47 height 17
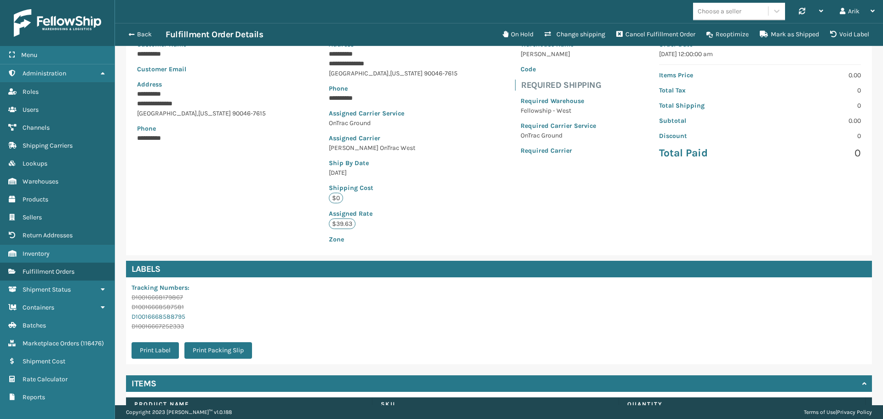
scroll to position [0, 0]
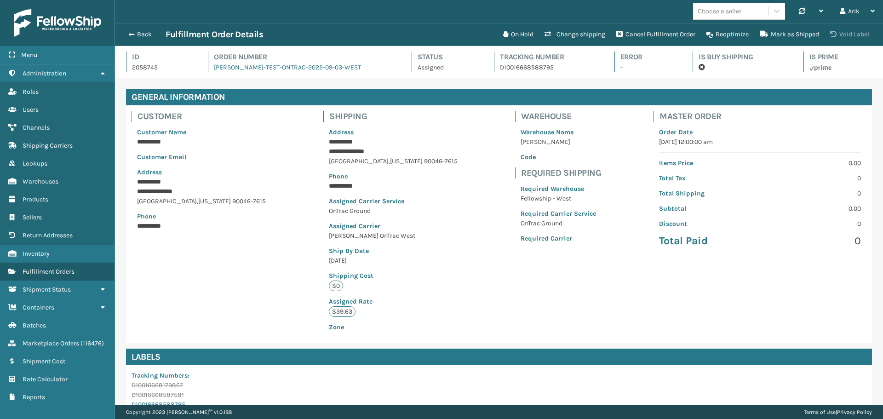
click at [864, 36] on button "Void Label" at bounding box center [850, 34] width 50 height 18
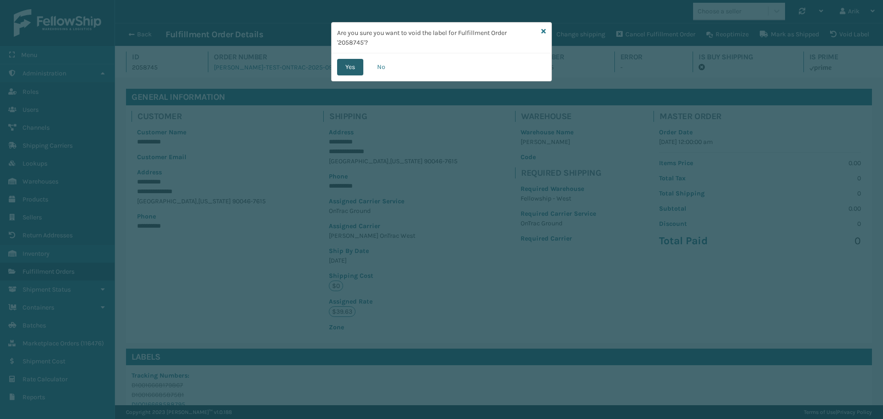
click at [340, 65] on button "Yes" at bounding box center [350, 67] width 26 height 17
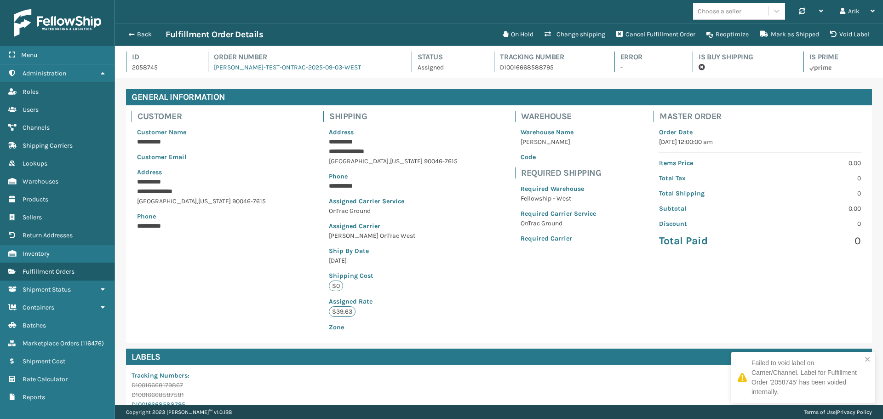
scroll to position [22, 768]
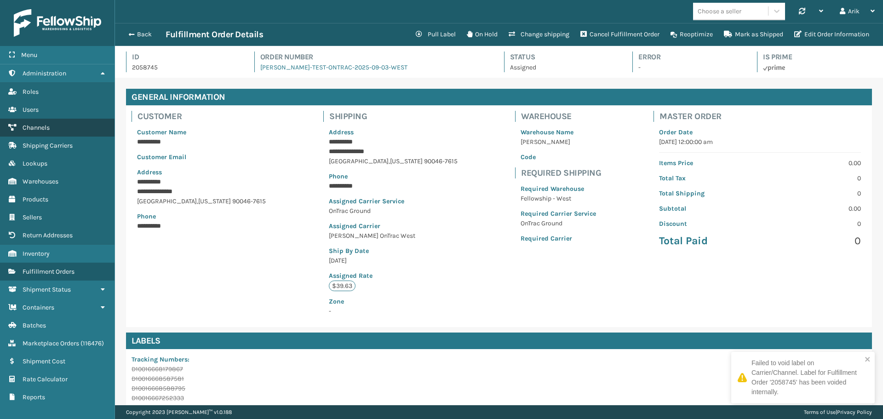
click at [32, 124] on span "Channels" at bounding box center [36, 128] width 27 height 8
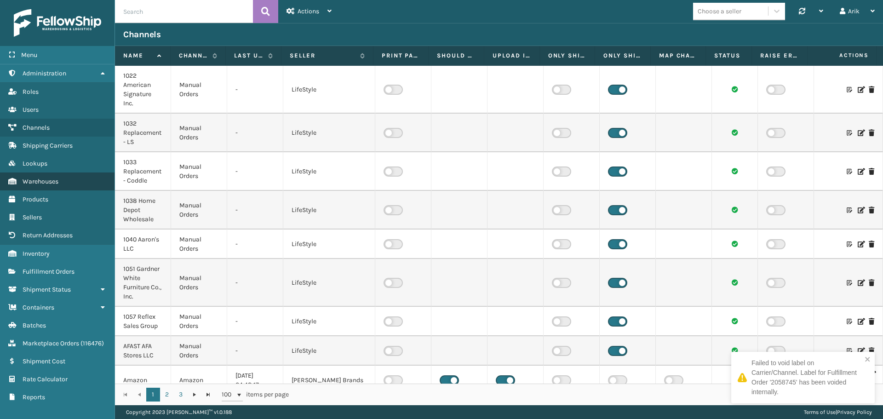
click at [34, 176] on link "Warehouses" at bounding box center [57, 182] width 115 height 18
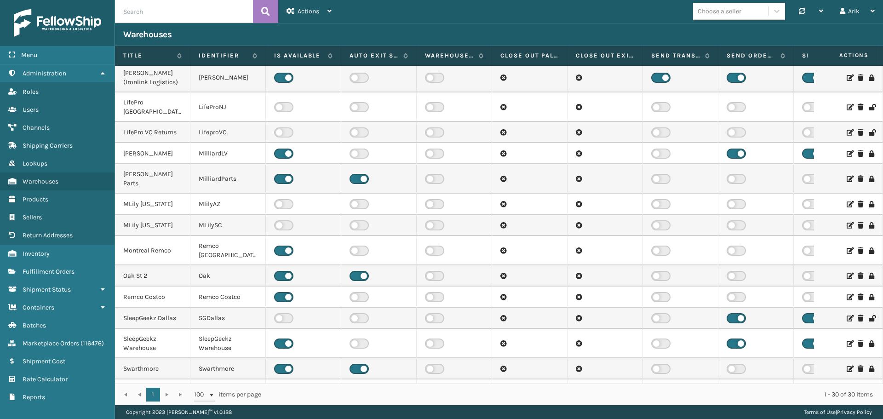
scroll to position [306, 0]
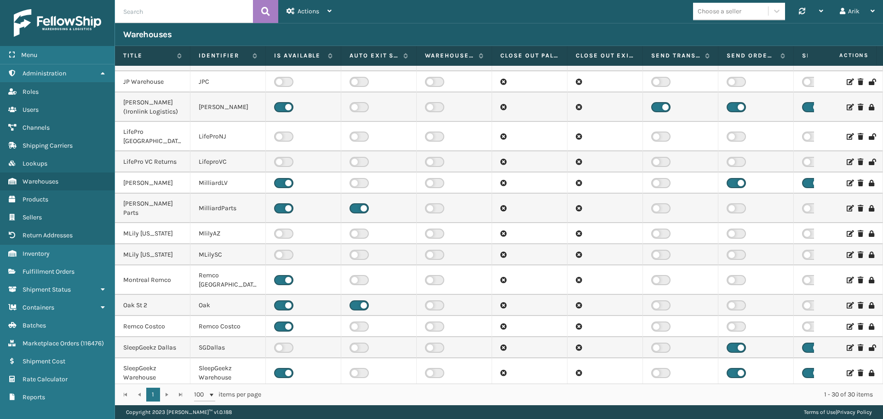
click at [847, 180] on icon at bounding box center [850, 183] width 6 height 6
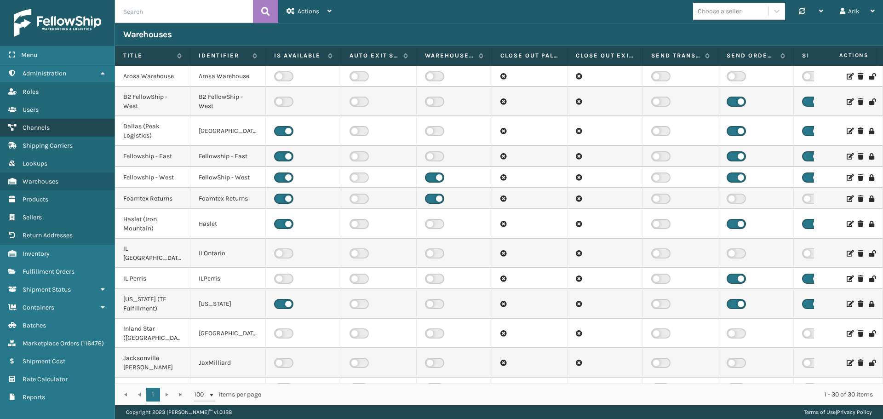
click at [31, 125] on span "Channels" at bounding box center [36, 128] width 27 height 8
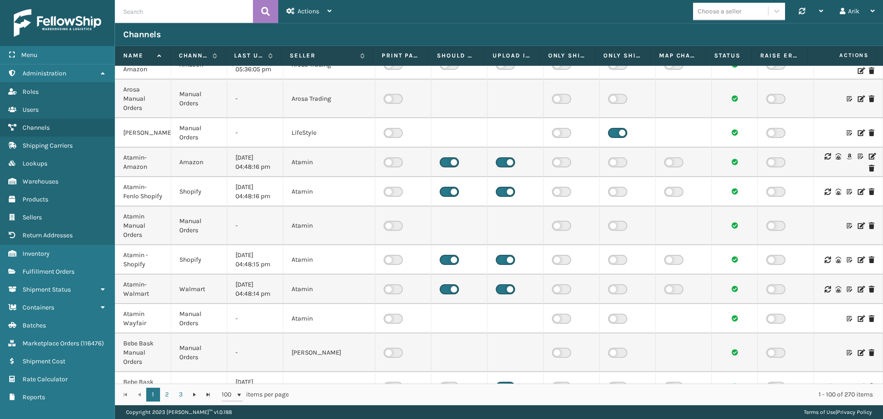
scroll to position [552, 0]
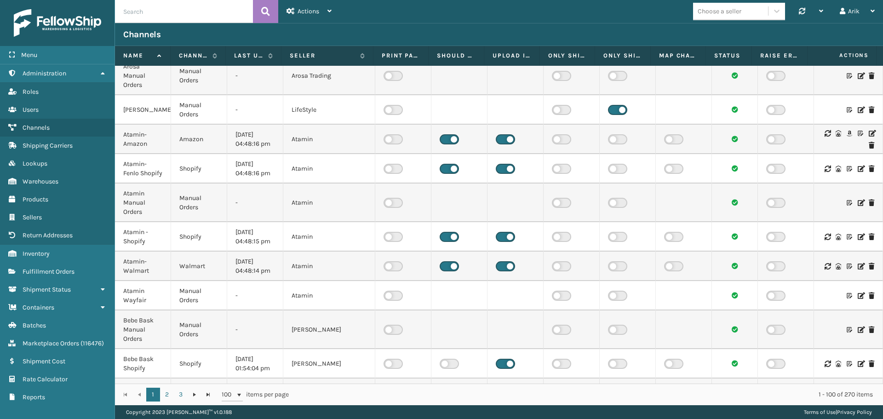
click at [723, 13] on div "Choose a seller" at bounding box center [720, 11] width 44 height 10
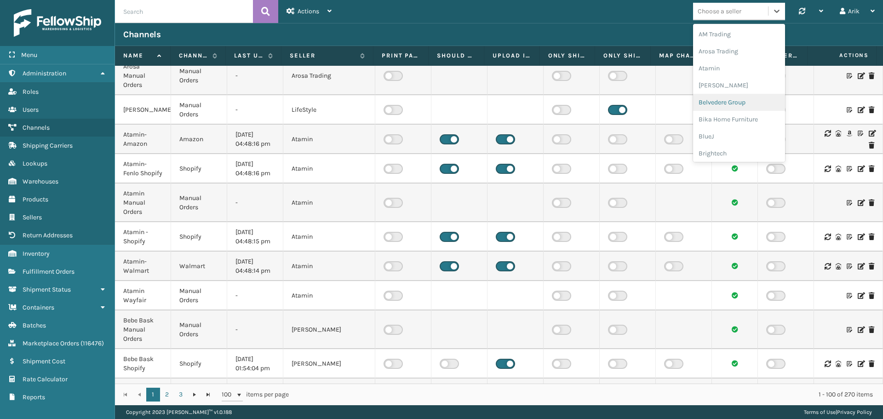
click at [193, 15] on input "text" at bounding box center [184, 11] width 138 height 23
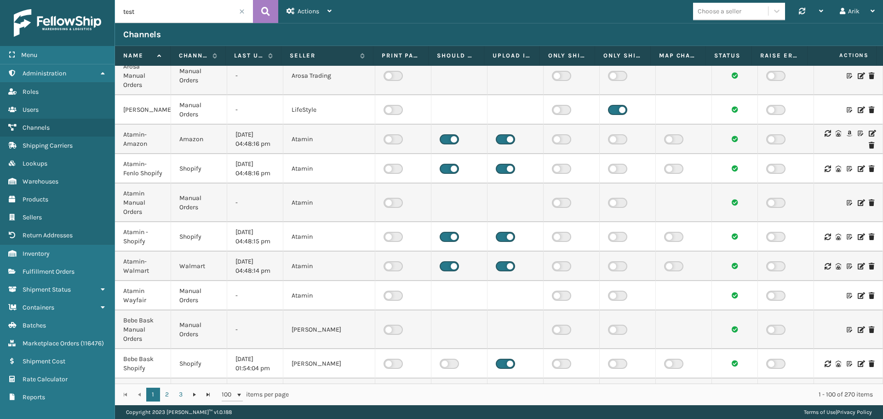
type input "test"
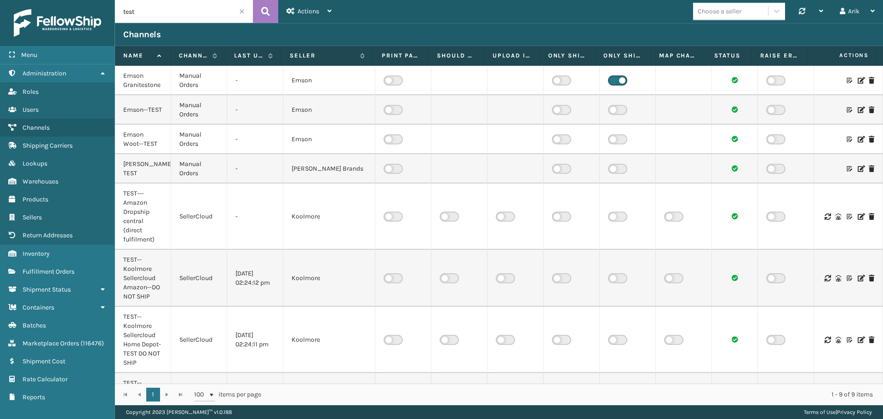
click at [858, 140] on icon at bounding box center [861, 139] width 6 height 6
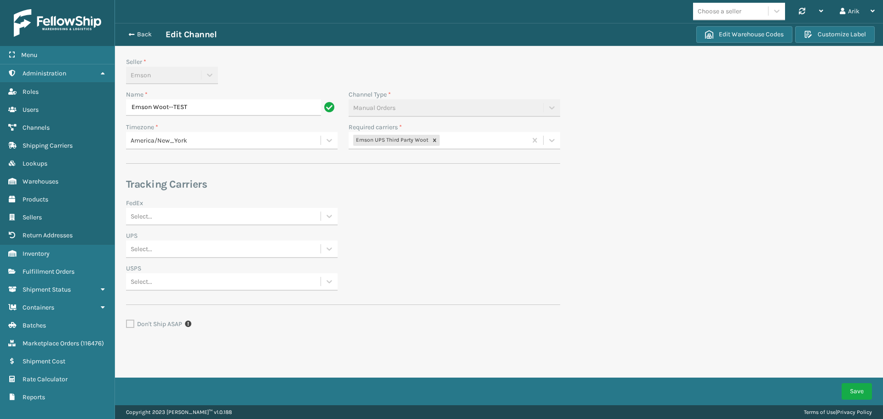
click at [183, 107] on input "Emson Woot--TEST" at bounding box center [223, 107] width 195 height 17
type input "Emson Woot--FUTURE"
click button "Save" at bounding box center [857, 391] width 30 height 17
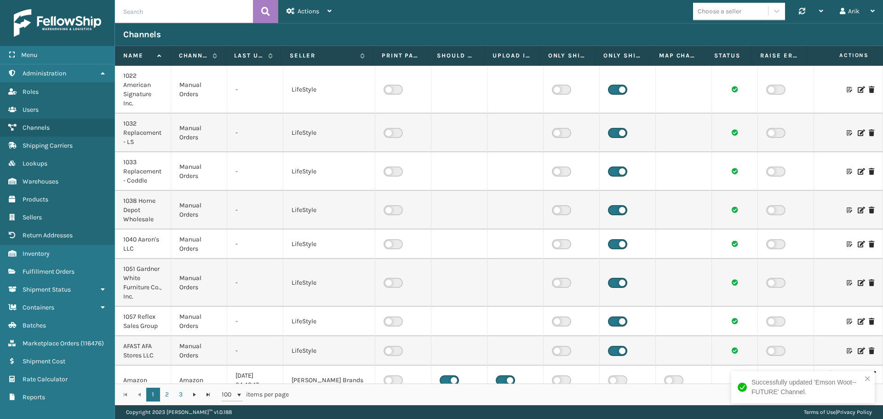
click at [150, 23] on div "Actions New Channel Choose a seller Synchronise all channels Arik Log Out Chann…" at bounding box center [499, 202] width 768 height 405
type input "test"
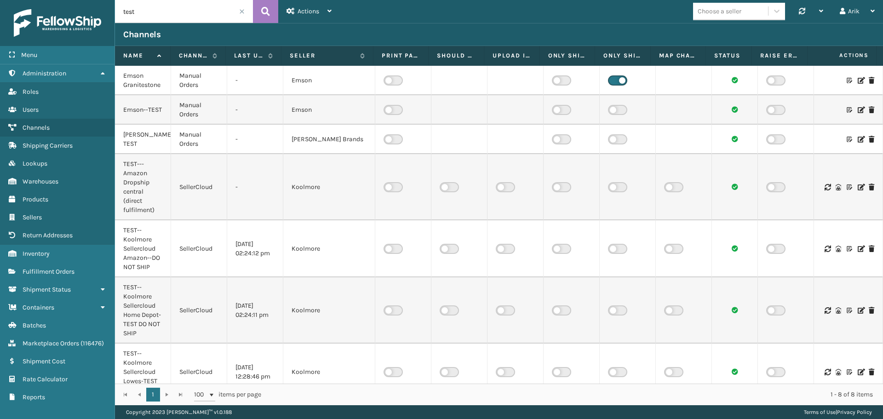
click at [858, 139] on icon at bounding box center [861, 139] width 6 height 6
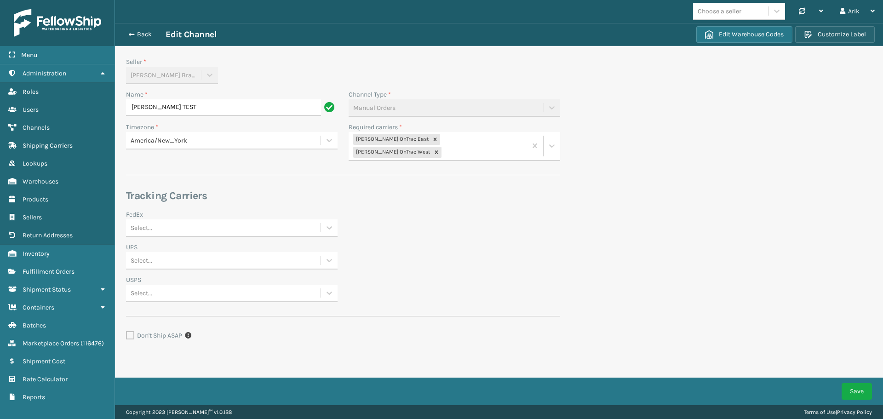
click at [840, 33] on button "Customize Label" at bounding box center [835, 34] width 80 height 17
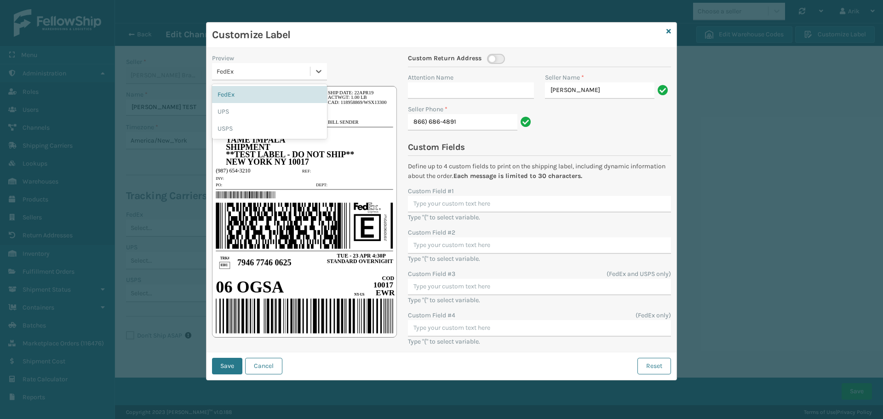
click at [240, 70] on div "FedEx" at bounding box center [264, 72] width 94 height 10
click at [233, 126] on div "USPS" at bounding box center [269, 128] width 115 height 17
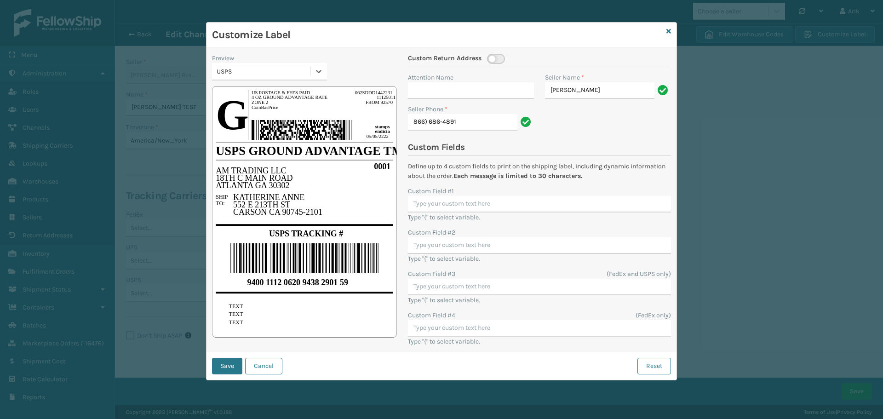
click at [247, 71] on div "USPS" at bounding box center [264, 72] width 94 height 10
click at [236, 94] on div "FedEx" at bounding box center [269, 94] width 115 height 17
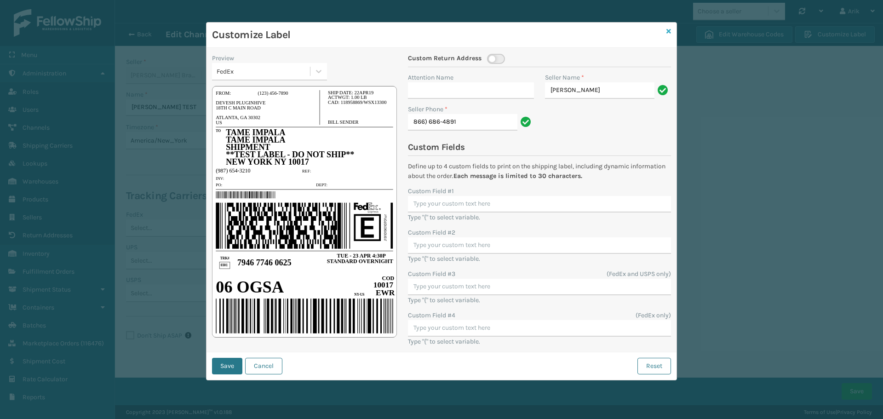
click at [671, 29] on icon at bounding box center [669, 31] width 5 height 6
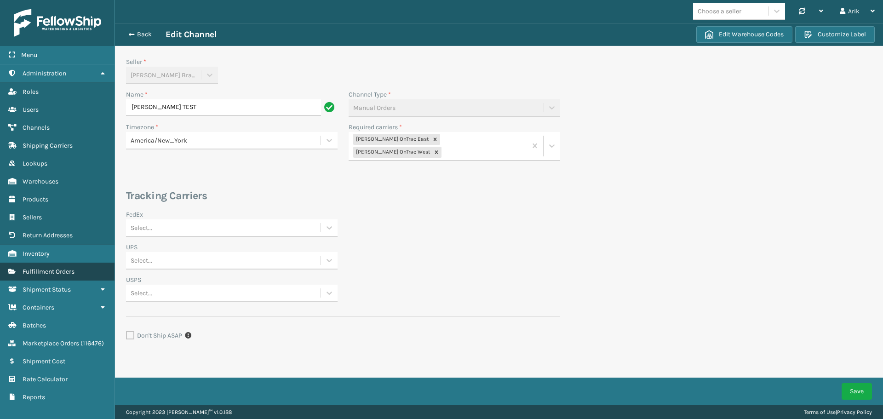
click at [62, 273] on span "Fulfillment Orders" at bounding box center [49, 272] width 52 height 8
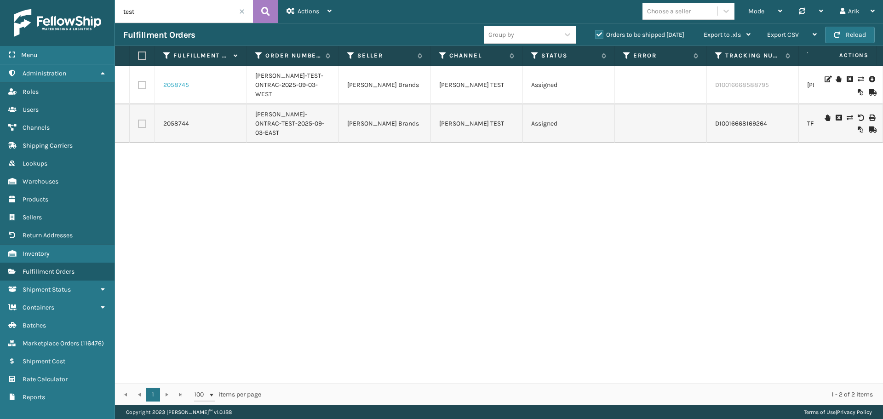
click at [166, 85] on link "2058745" at bounding box center [176, 85] width 26 height 9
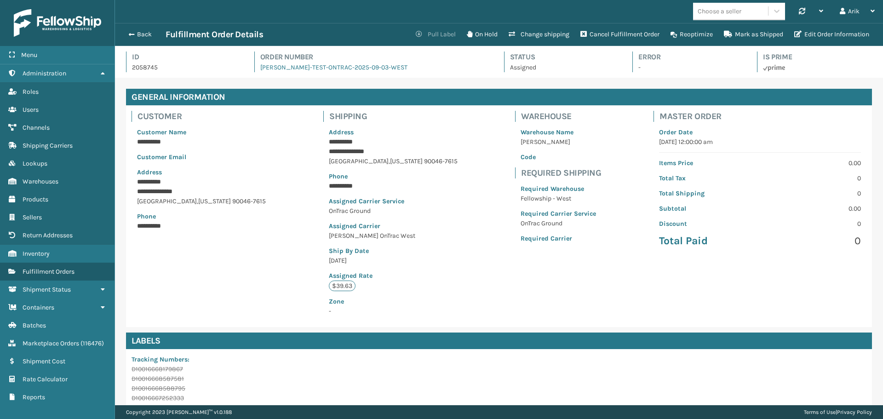
click at [438, 31] on button "Pull Label" at bounding box center [435, 34] width 51 height 18
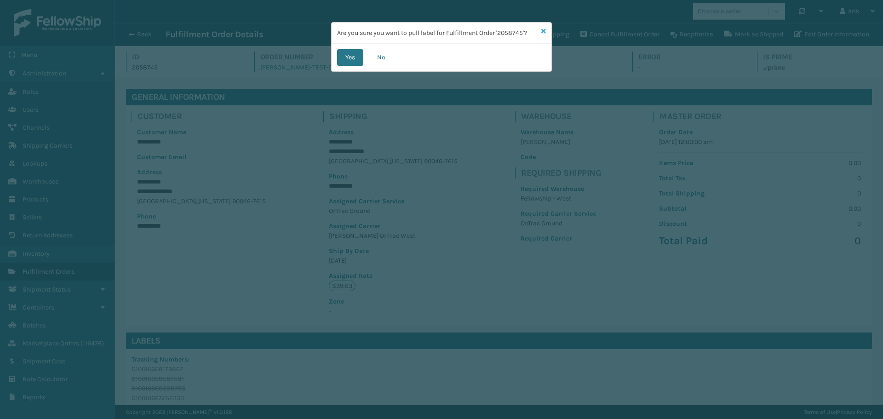
click at [545, 31] on icon at bounding box center [544, 31] width 5 height 6
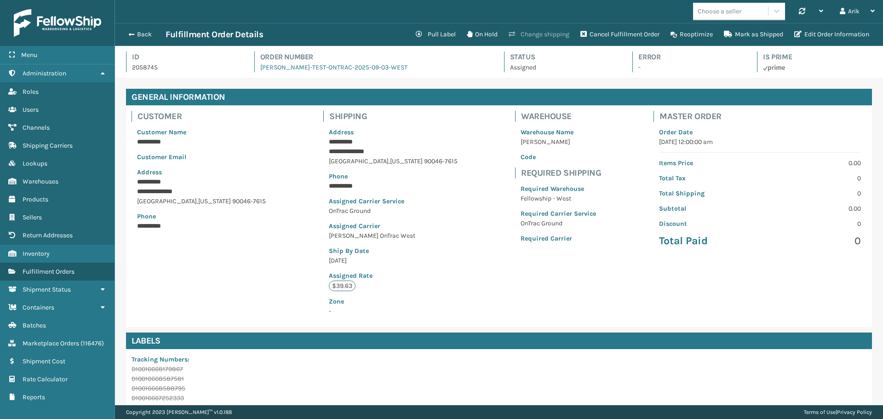
click at [525, 34] on button "Change shipping" at bounding box center [539, 34] width 72 height 18
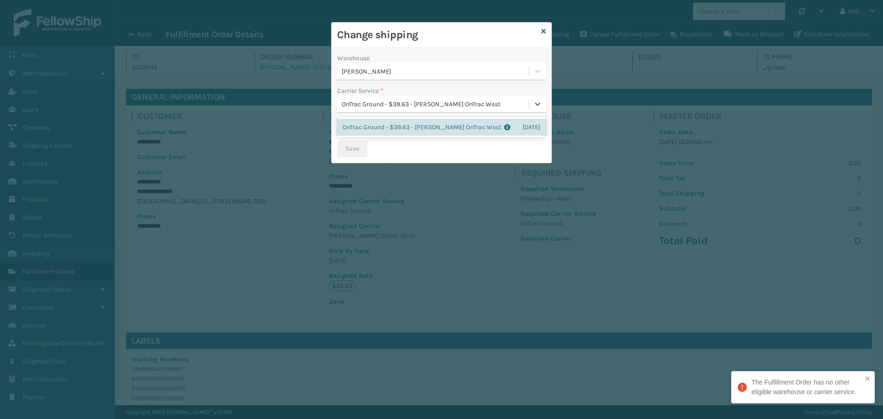
click at [402, 106] on div "OnTrac Ground - $39.63 - [PERSON_NAME] OnTrac West" at bounding box center [436, 104] width 188 height 10
click at [386, 123] on div "OnTrac Ground - $39.63 - [PERSON_NAME] OnTrac West Shipping Cost $39.63 Surplus…" at bounding box center [441, 127] width 209 height 17
click at [345, 121] on label at bounding box center [346, 124] width 18 height 10
click at [343, 121] on input "checkbox" at bounding box center [340, 122] width 6 height 6
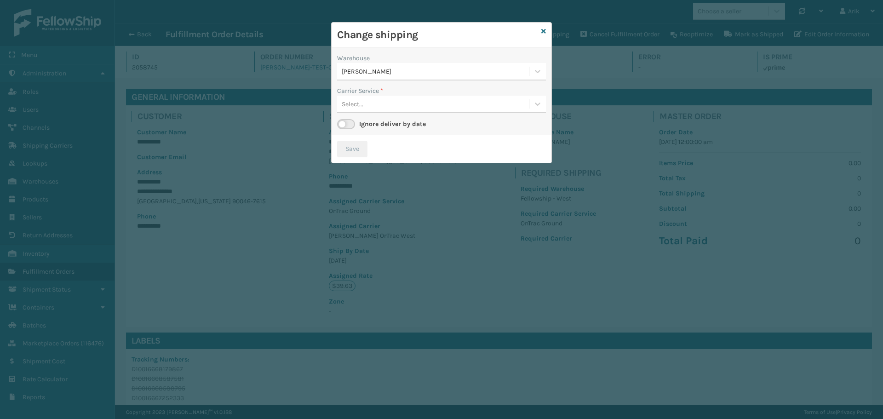
click at [361, 107] on div "Select..." at bounding box center [353, 104] width 22 height 10
click at [364, 125] on div "OnTrac Ground - $39.63 - [PERSON_NAME] OnTrac West Shipping Cost $39.63 Surplus…" at bounding box center [441, 127] width 209 height 17
click at [417, 70] on div "[PERSON_NAME]" at bounding box center [436, 72] width 188 height 10
click at [546, 28] on div "Change shipping" at bounding box center [442, 35] width 220 height 25
click at [546, 29] on icon at bounding box center [544, 31] width 5 height 6
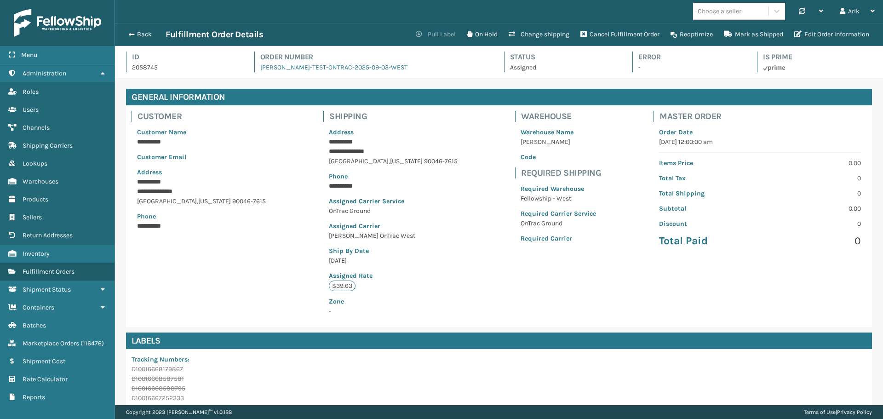
click at [434, 32] on button "Pull Label" at bounding box center [435, 34] width 51 height 18
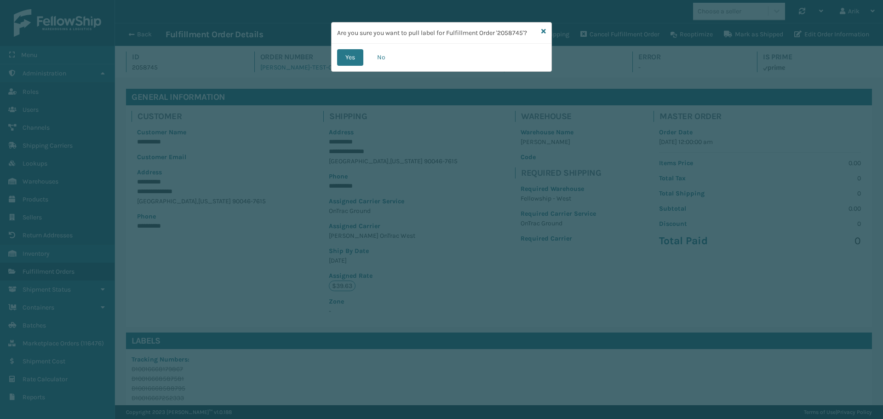
click at [364, 58] on div "Yes No" at bounding box center [442, 58] width 220 height 28
click at [361, 58] on button "Yes" at bounding box center [350, 57] width 26 height 17
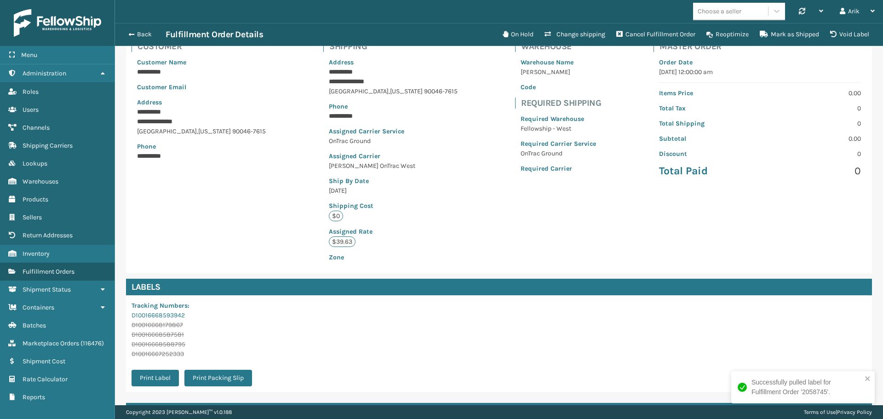
scroll to position [163, 0]
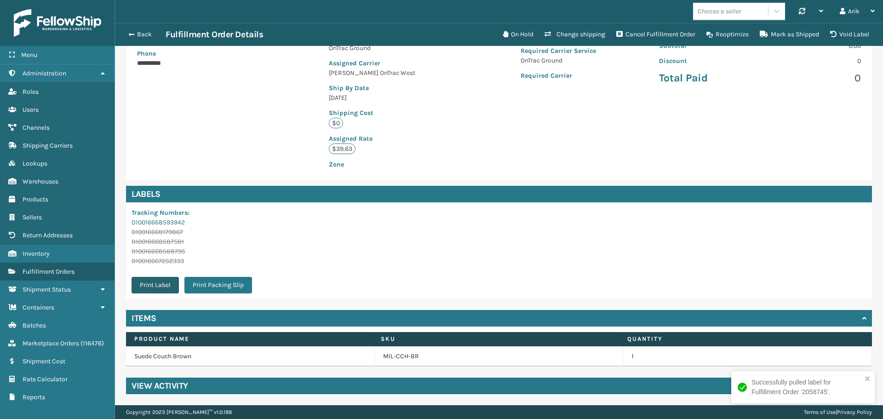
click at [163, 280] on button "Print Label" at bounding box center [155, 285] width 47 height 17
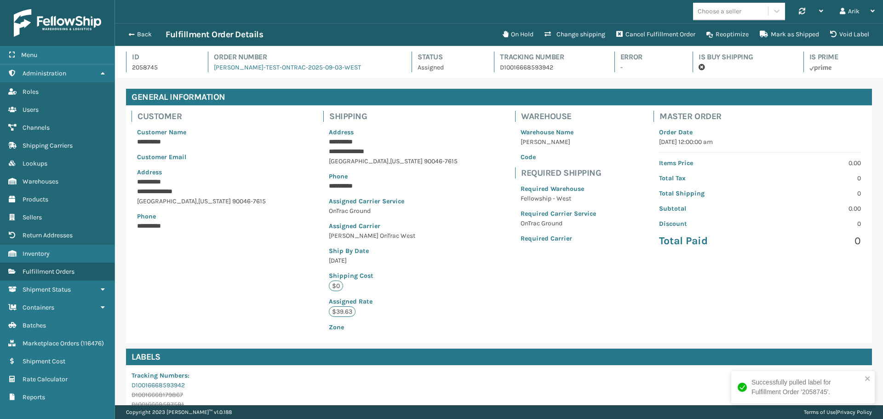
scroll to position [22, 768]
drag, startPoint x: 171, startPoint y: 386, endPoint x: 135, endPoint y: 383, distance: 35.5
click at [117, 384] on div "**********" at bounding box center [499, 323] width 768 height 490
copy link "D10016668593942"
click at [163, 386] on link "D10016668593942" at bounding box center [158, 385] width 53 height 8
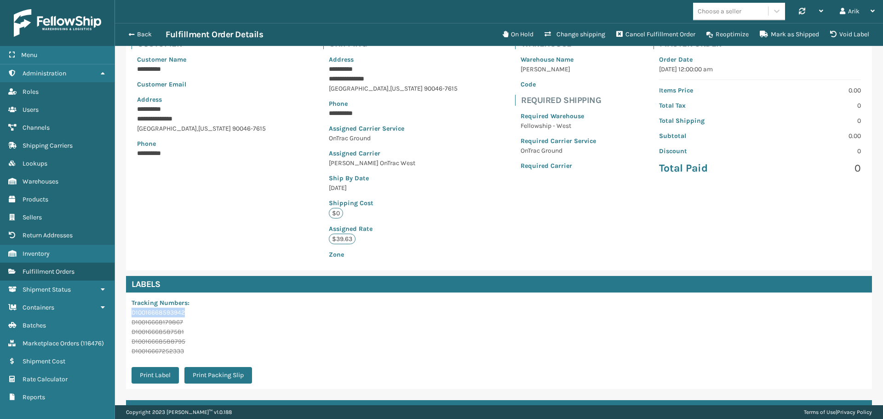
scroll to position [92, 0]
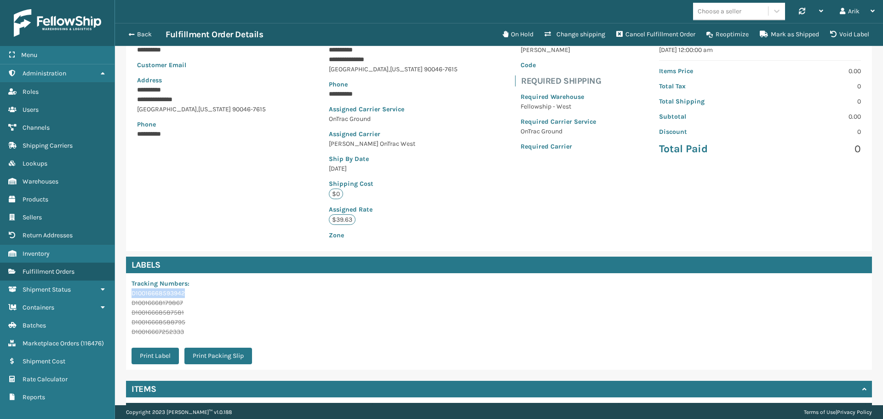
click at [173, 294] on link "D10016668593942" at bounding box center [158, 293] width 53 height 8
click at [169, 292] on link "D10016668593942" at bounding box center [158, 293] width 53 height 8
click at [48, 272] on span "Fulfillment Orders" at bounding box center [49, 272] width 52 height 8
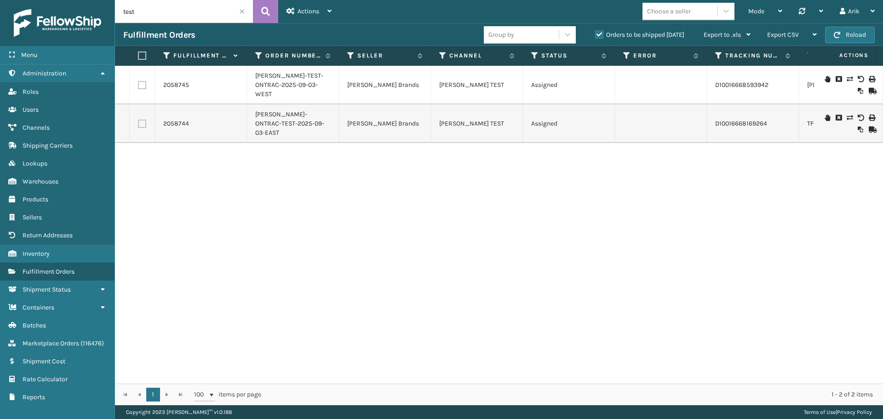
click at [148, 9] on input "test" at bounding box center [184, 11] width 138 height 23
paste input "SO2441763"
type input "SO2441763"
click at [266, 9] on icon at bounding box center [265, 12] width 9 height 14
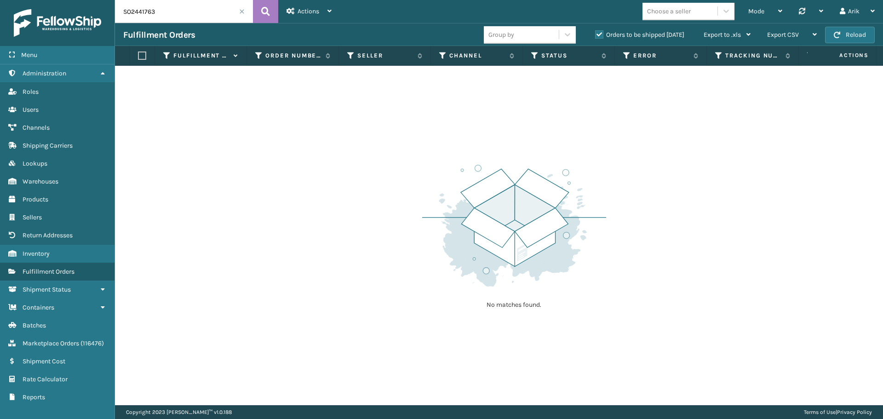
click at [601, 34] on label "Orders to be shipped [DATE]" at bounding box center [639, 35] width 89 height 8
click at [596, 34] on input "Orders to be shipped [DATE]" at bounding box center [595, 32] width 0 height 6
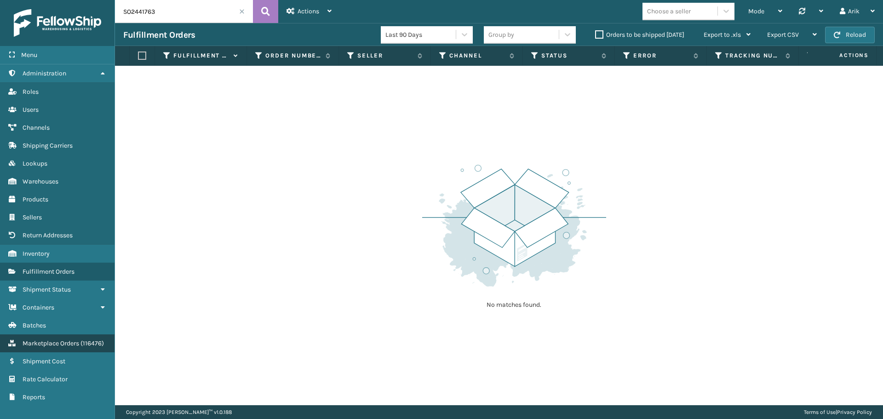
click at [70, 342] on span "Marketplace Orders" at bounding box center [51, 344] width 57 height 8
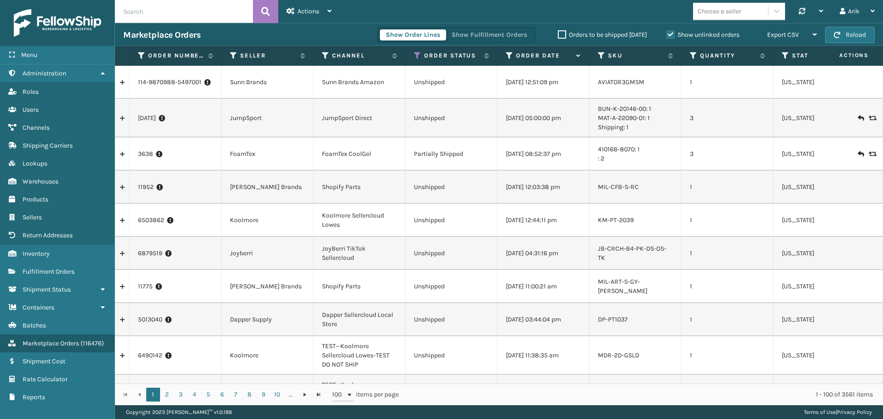
click at [160, 12] on input "text" at bounding box center [184, 11] width 138 height 23
paste input "SO2441763"
click at [269, 9] on icon at bounding box center [265, 12] width 9 height 14
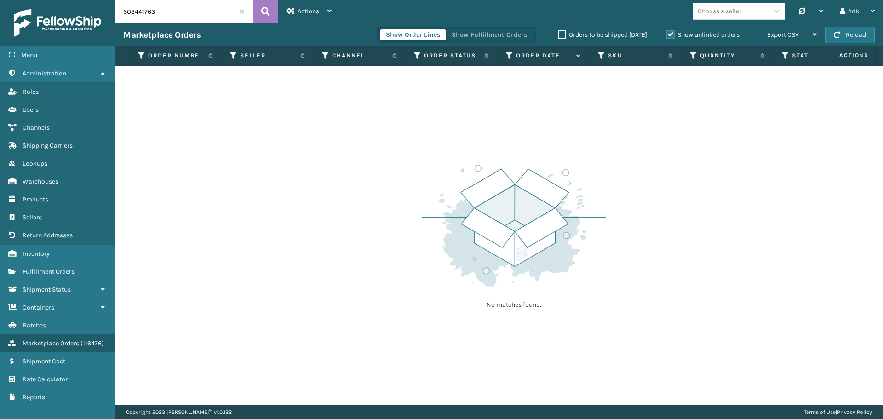
click at [669, 34] on label "Show unlinked orders" at bounding box center [703, 35] width 73 height 8
click at [667, 34] on input "Show unlinked orders" at bounding box center [667, 32] width 0 height 6
click at [158, 17] on input "SO2441763" at bounding box center [184, 11] width 138 height 23
paste input "80"
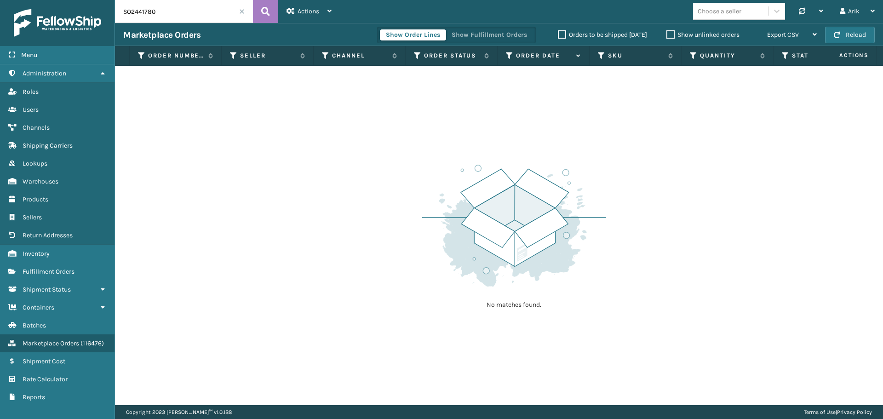
click at [146, 12] on input "SO2441780" at bounding box center [184, 11] width 138 height 23
paste input "72"
click at [269, 10] on icon at bounding box center [265, 12] width 9 height 14
click at [153, 5] on input "SO2441772" at bounding box center [184, 11] width 138 height 23
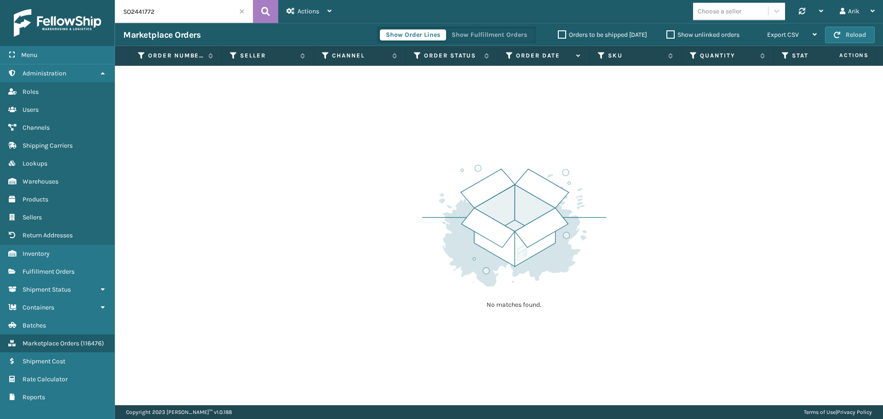
click at [153, 5] on input "SO2441772" at bounding box center [184, 11] width 138 height 23
paste input "37289"
type input "SO2437289"
click at [270, 11] on icon at bounding box center [265, 12] width 9 height 14
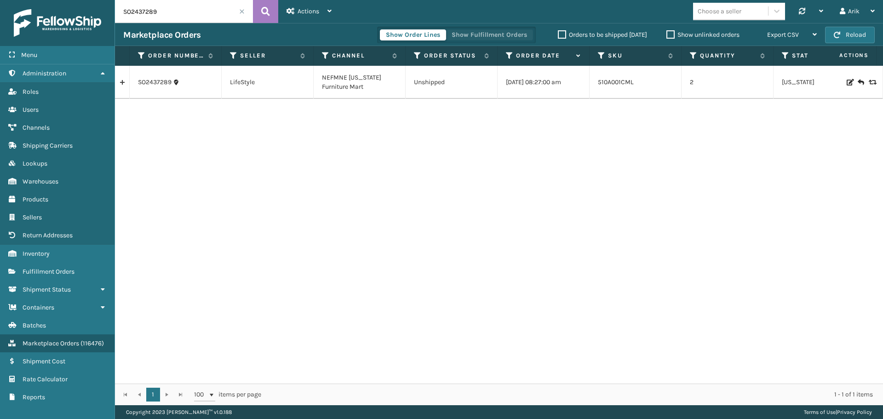
click at [483, 35] on button "Show Fulfillment Orders" at bounding box center [489, 34] width 87 height 11
click at [123, 82] on link at bounding box center [122, 82] width 14 height 15
